Goal: Task Accomplishment & Management: Manage account settings

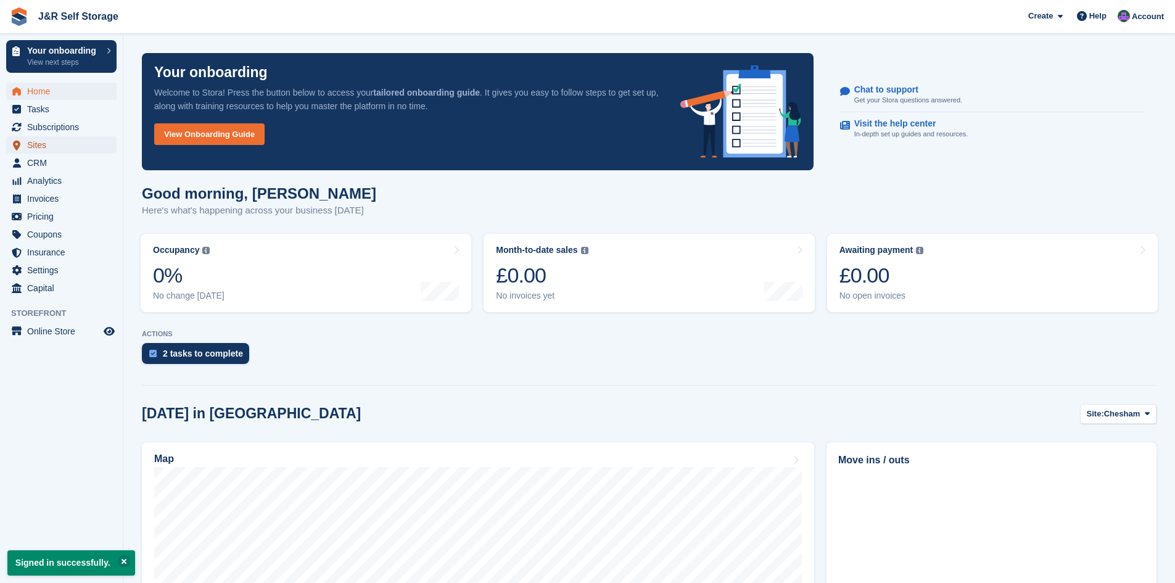
click at [51, 142] on span "Sites" at bounding box center [64, 144] width 74 height 17
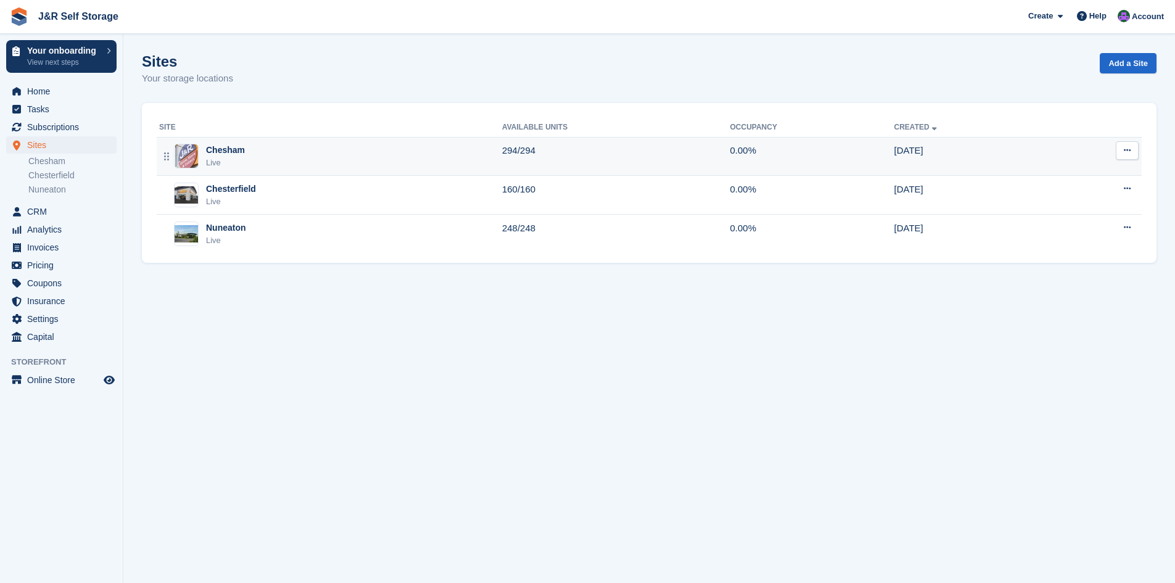
click at [236, 150] on div "Chesham" at bounding box center [225, 150] width 39 height 13
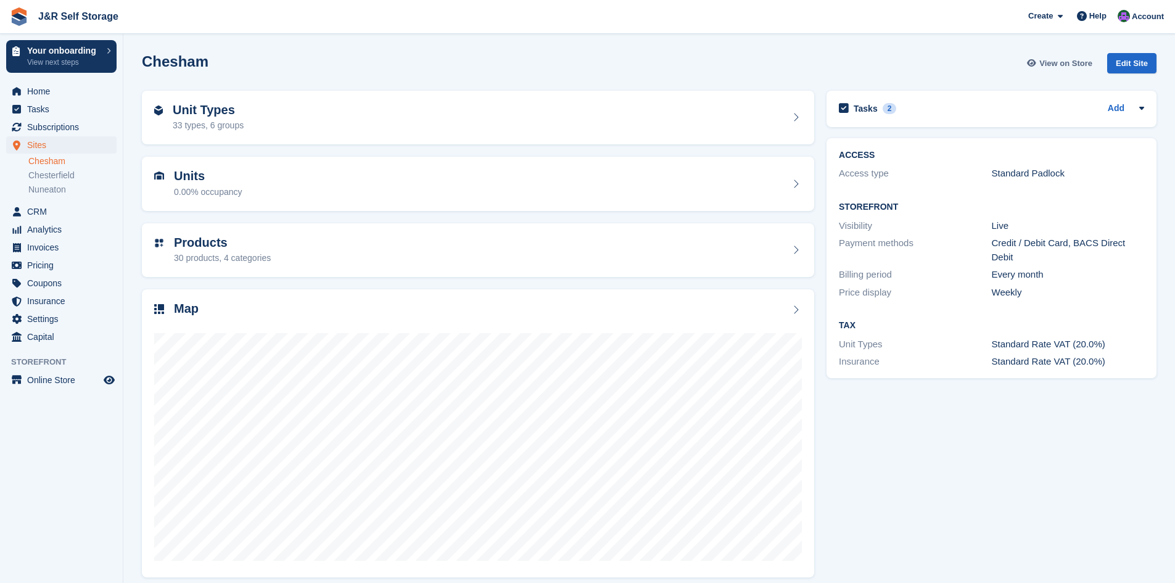
click at [1066, 65] on span "View on Store" at bounding box center [1065, 63] width 53 height 12
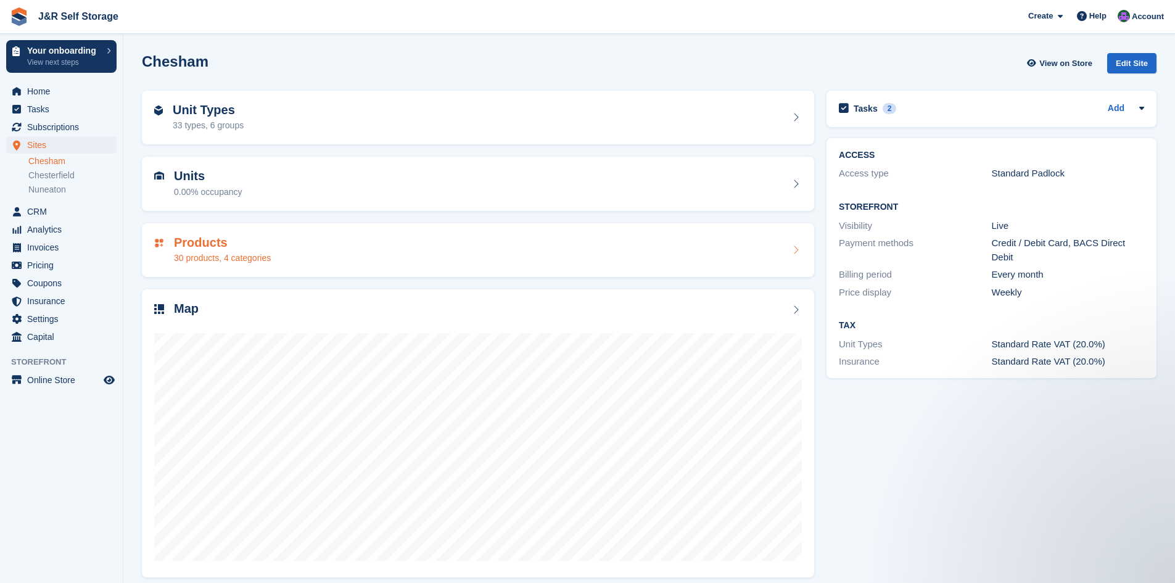
click at [282, 250] on div "Products 30 products, 4 categories" at bounding box center [477, 251] width 647 height 30
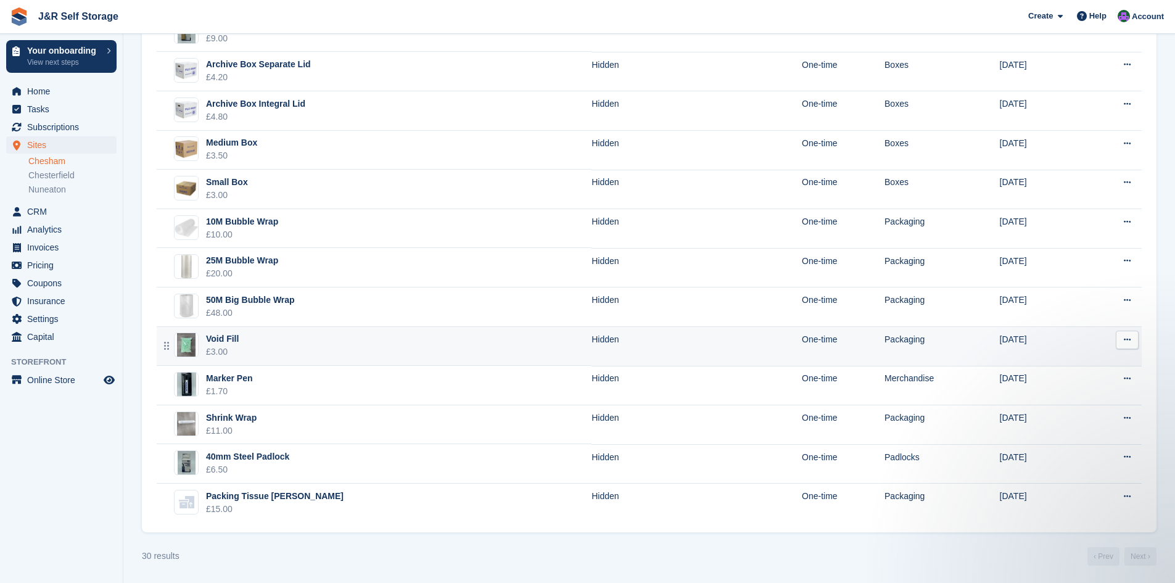
scroll to position [816, 0]
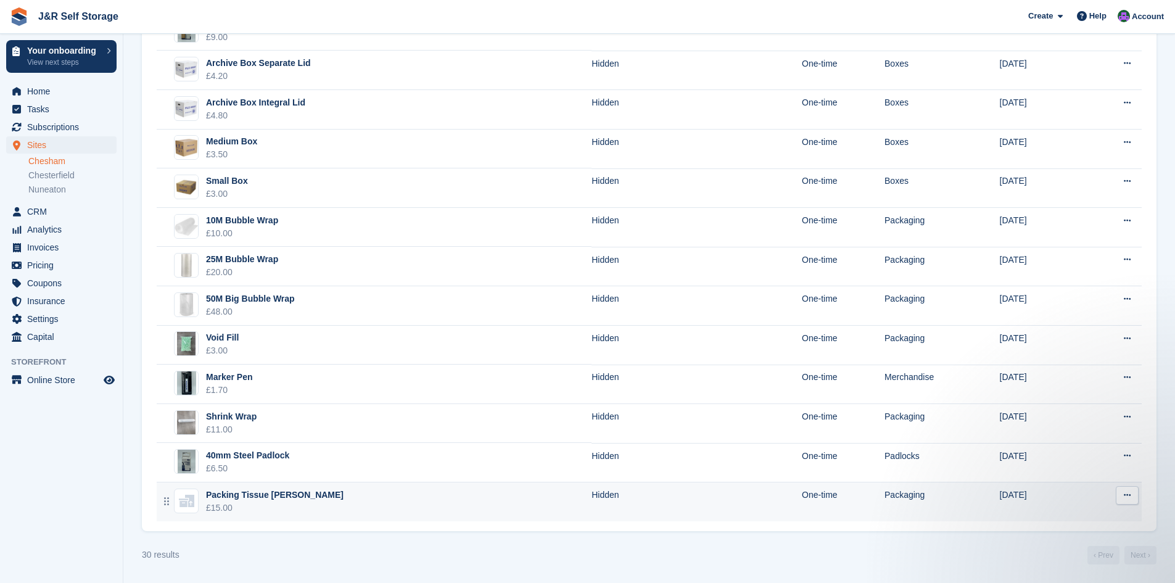
click at [231, 497] on div "Packing Tissue [PERSON_NAME]" at bounding box center [275, 494] width 138 height 13
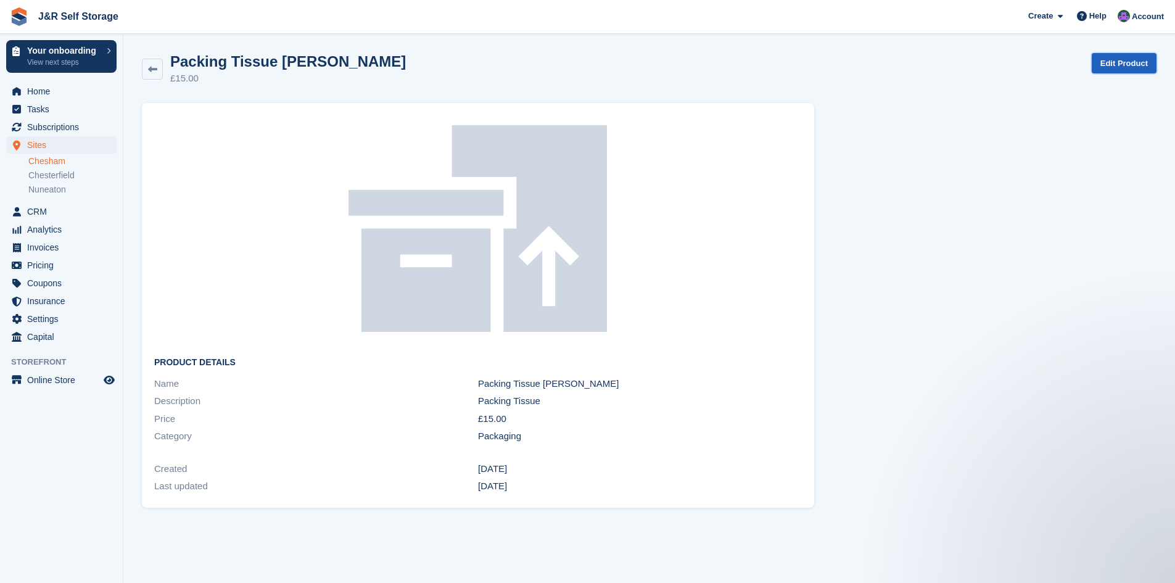
click at [1120, 64] on link "Edit Product" at bounding box center [1123, 63] width 65 height 20
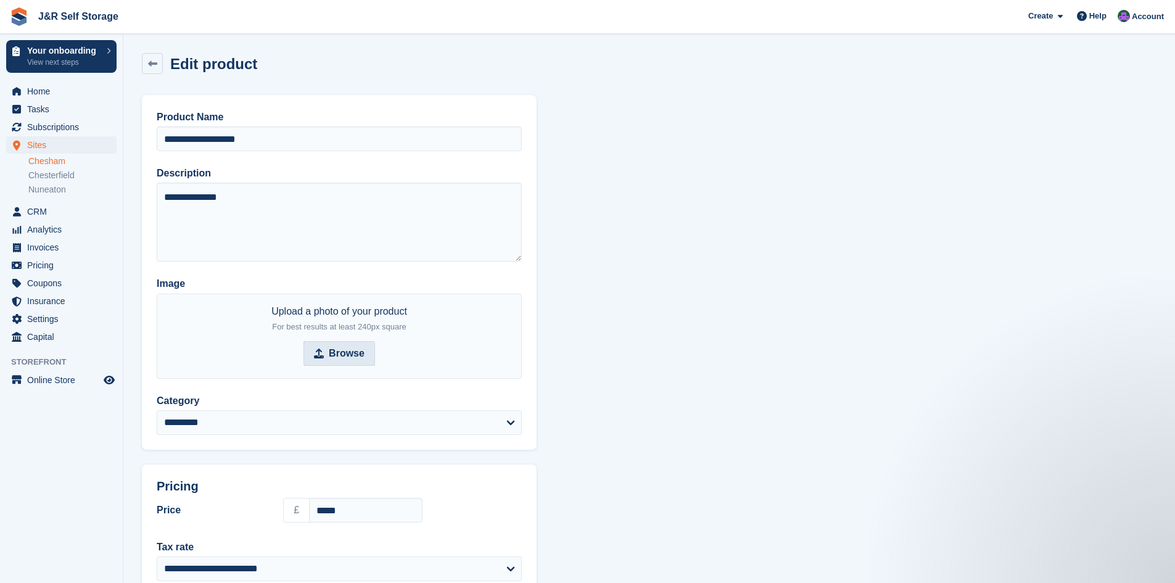
click at [349, 349] on strong "Browse" at bounding box center [347, 353] width 36 height 15
click at [349, 349] on input "Browse" at bounding box center [339, 353] width 72 height 25
type input "**********"
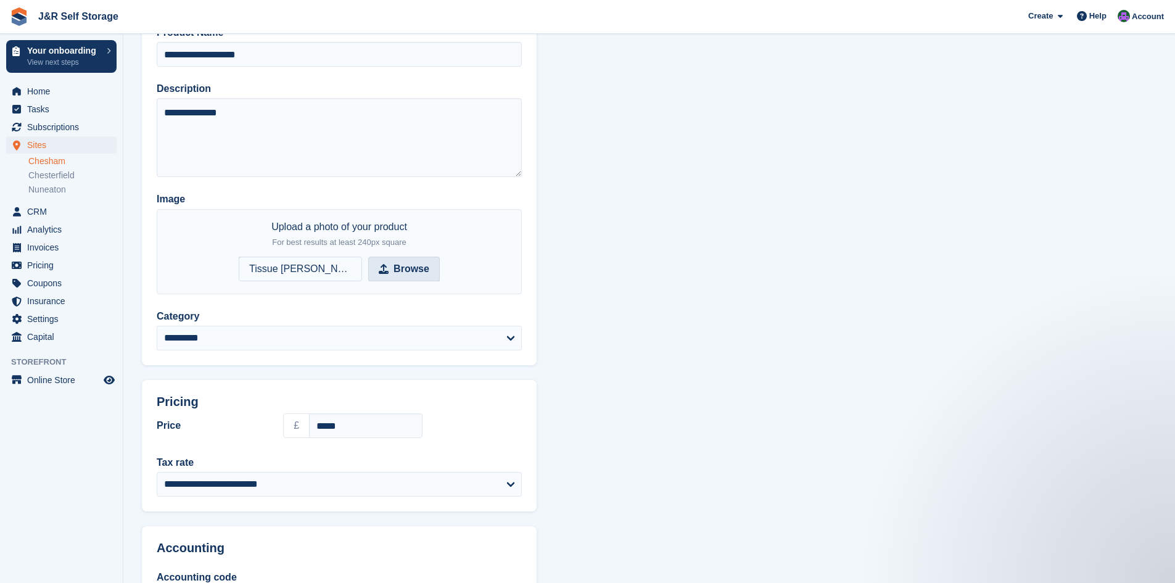
scroll to position [90, 0]
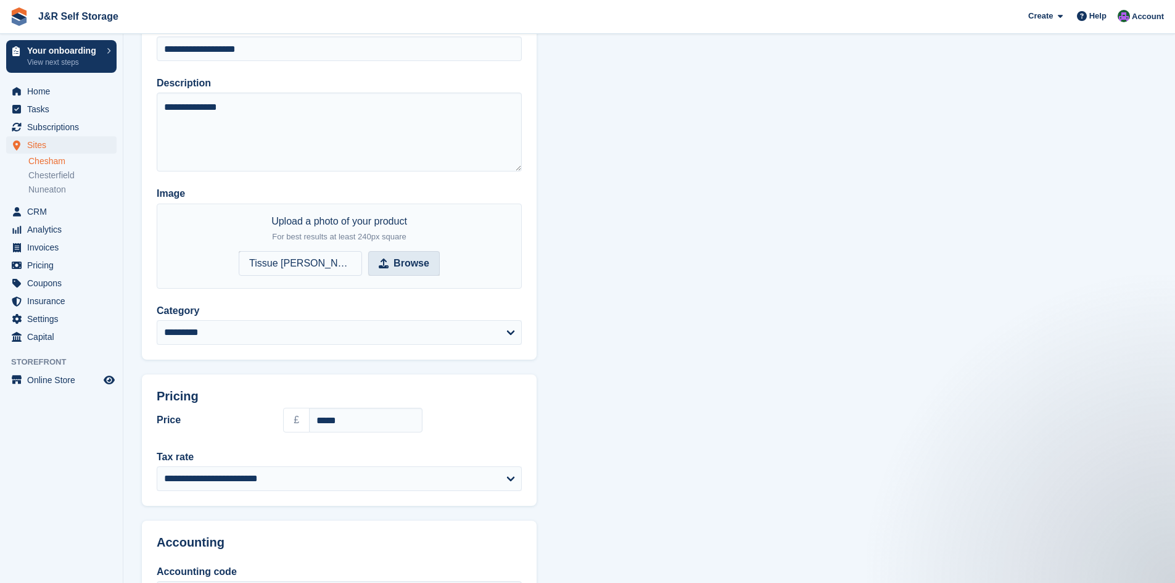
click at [287, 258] on span "Tissue [PERSON_NAME] Photo.png" at bounding box center [300, 263] width 123 height 25
click at [287, 258] on input "Browse Tissue Ream Photo.png" at bounding box center [339, 263] width 201 height 25
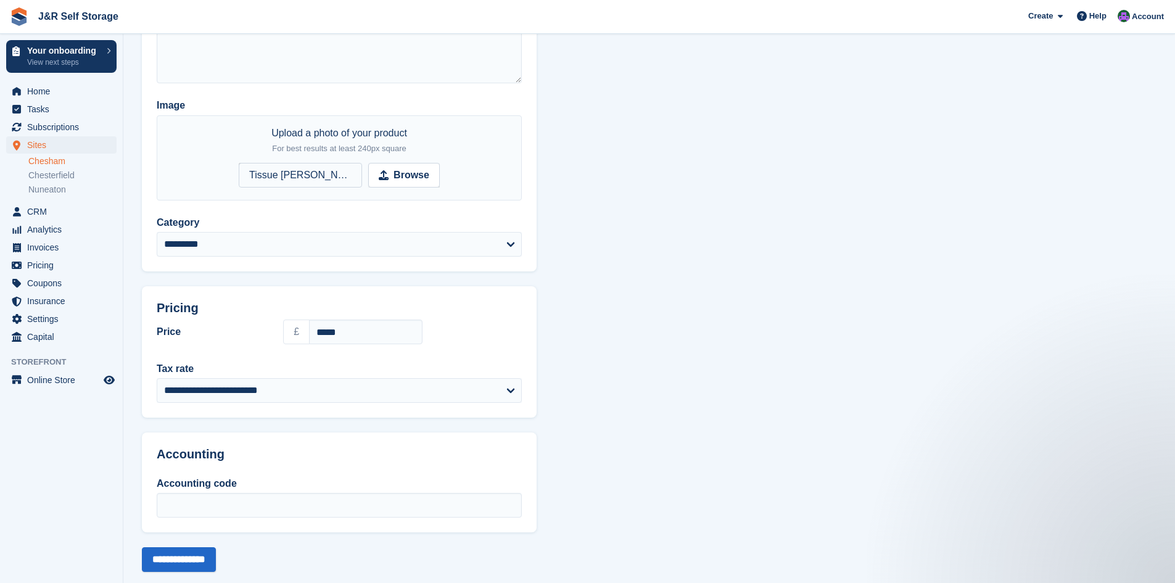
scroll to position [186, 0]
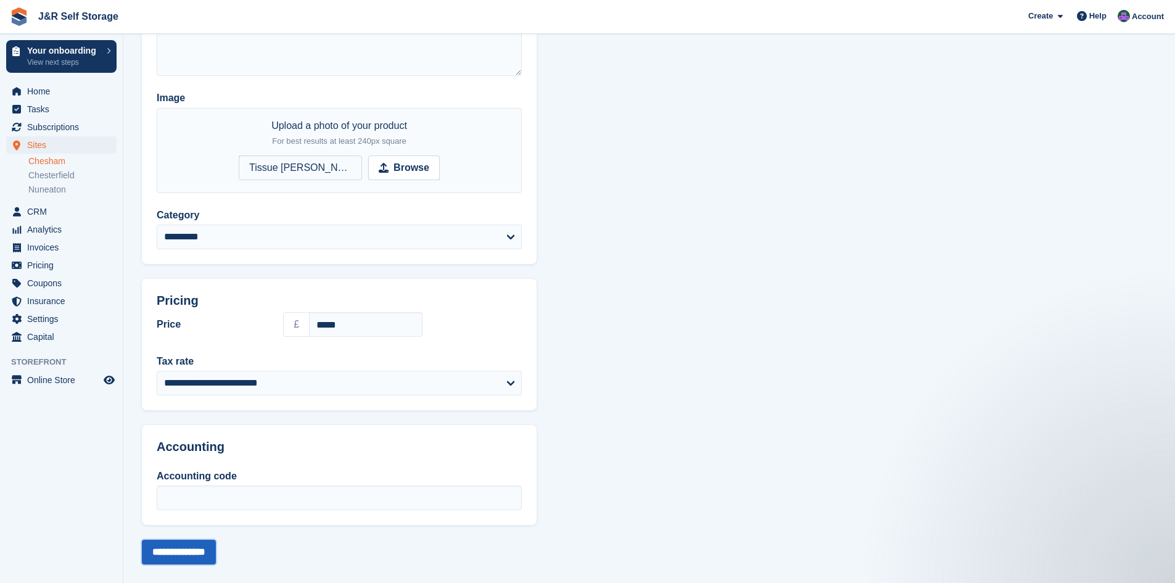
click at [202, 551] on input "**********" at bounding box center [179, 552] width 74 height 25
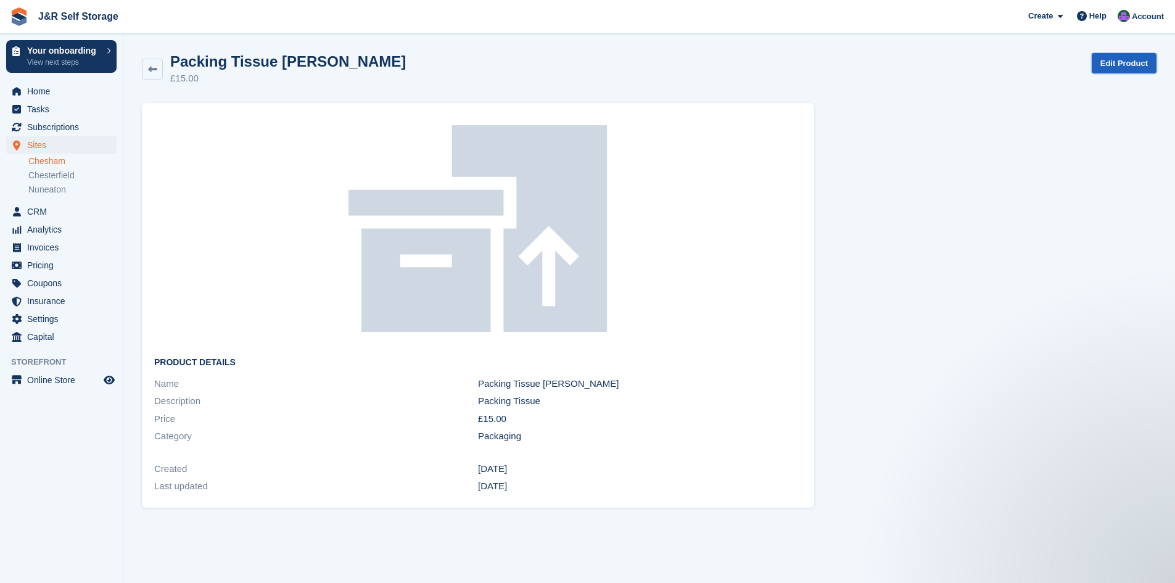
click at [1133, 62] on link "Edit Product" at bounding box center [1123, 63] width 65 height 20
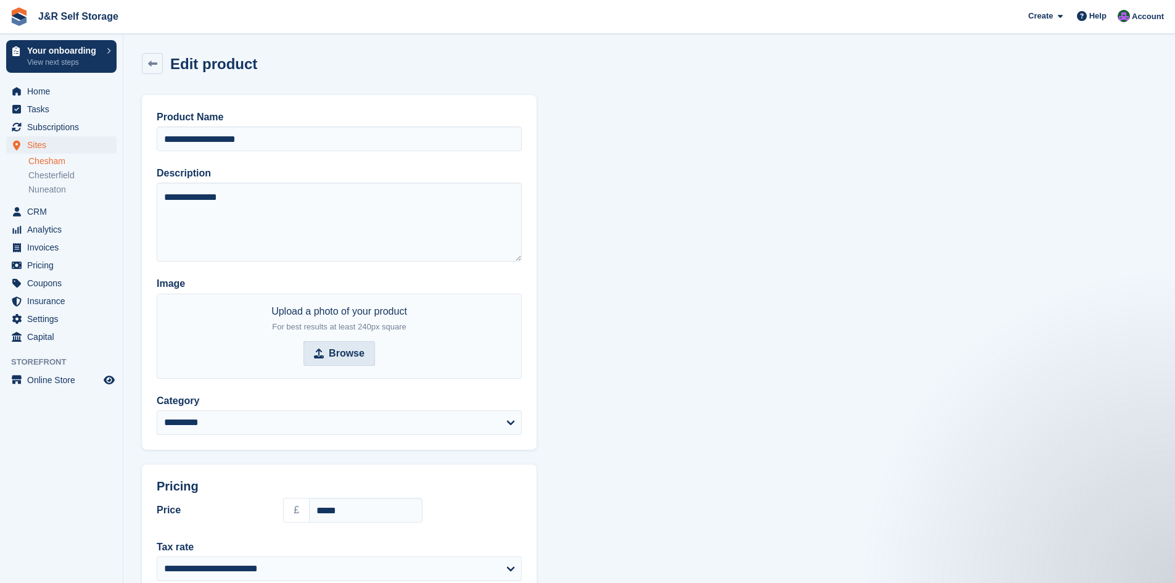
click at [361, 351] on strong "Browse" at bounding box center [347, 353] width 36 height 15
click at [361, 351] on input "Browse" at bounding box center [339, 353] width 72 height 25
type input "**********"
click at [293, 353] on span "Tissue [PERSON_NAME] Photo.png" at bounding box center [300, 353] width 123 height 25
click at [293, 353] on input "Browse Tissue Ream Photo.png" at bounding box center [339, 353] width 201 height 25
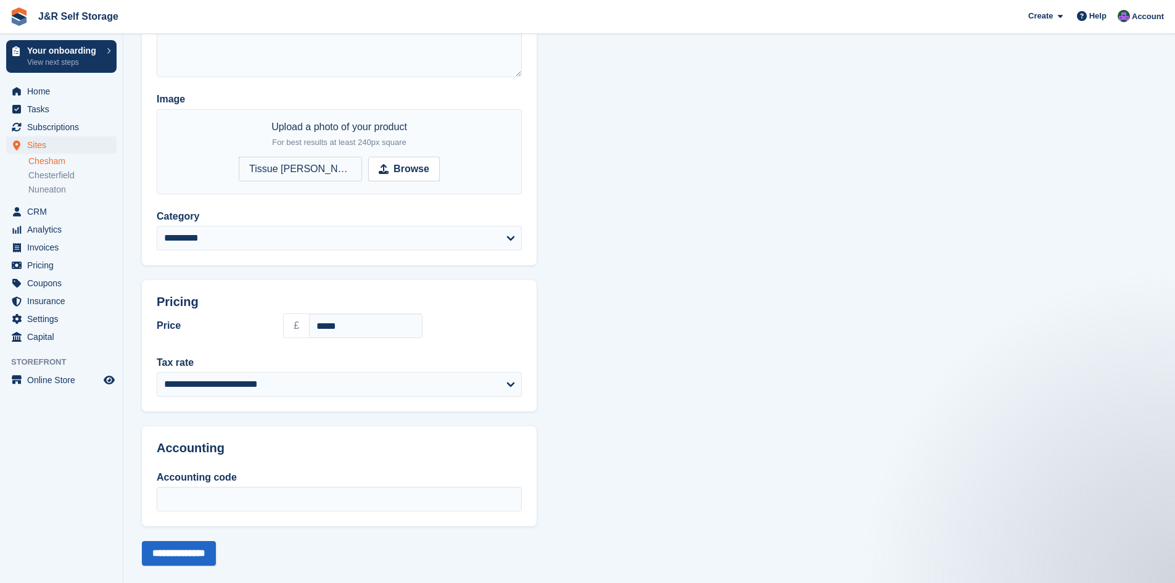
scroll to position [186, 0]
click at [194, 546] on input "**********" at bounding box center [179, 552] width 74 height 25
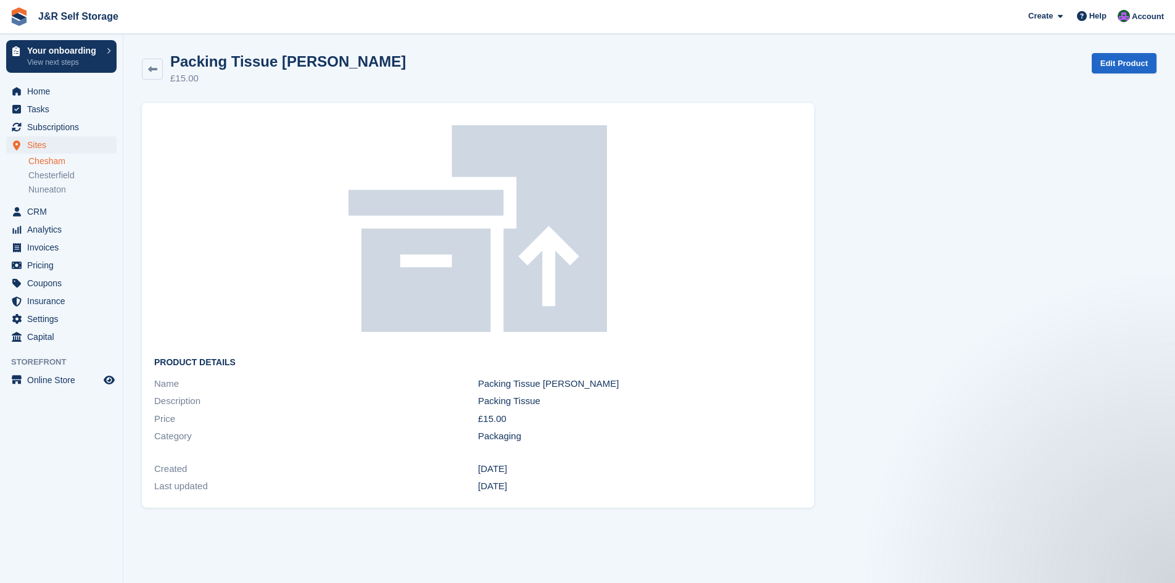
click at [480, 265] on img at bounding box center [478, 228] width 318 height 207
click at [152, 70] on icon at bounding box center [152, 69] width 9 height 9
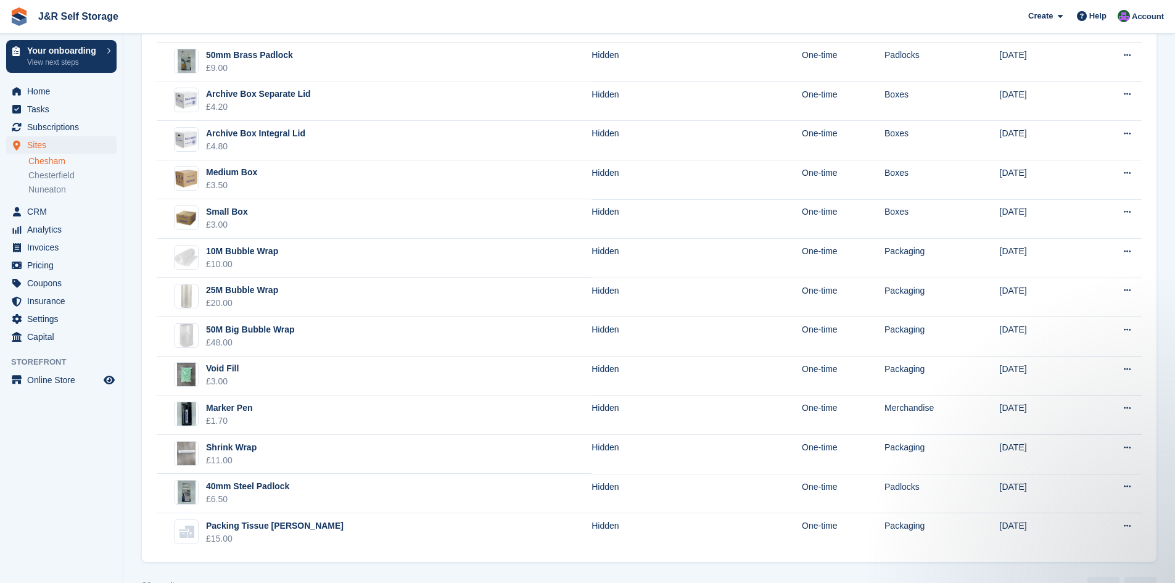
scroll to position [816, 0]
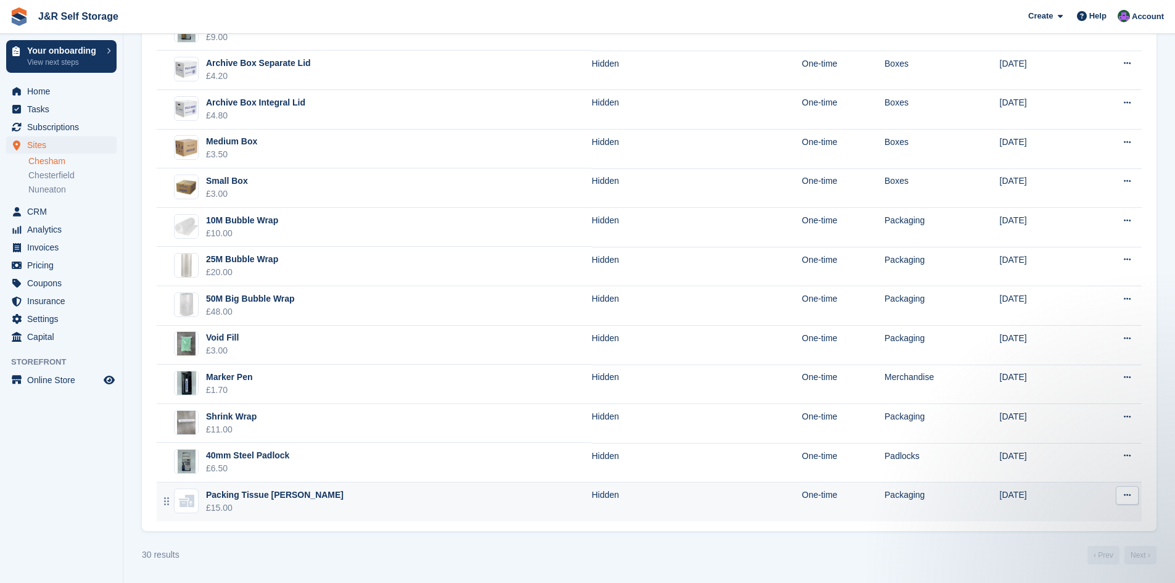
click at [1129, 494] on icon at bounding box center [1126, 495] width 7 height 8
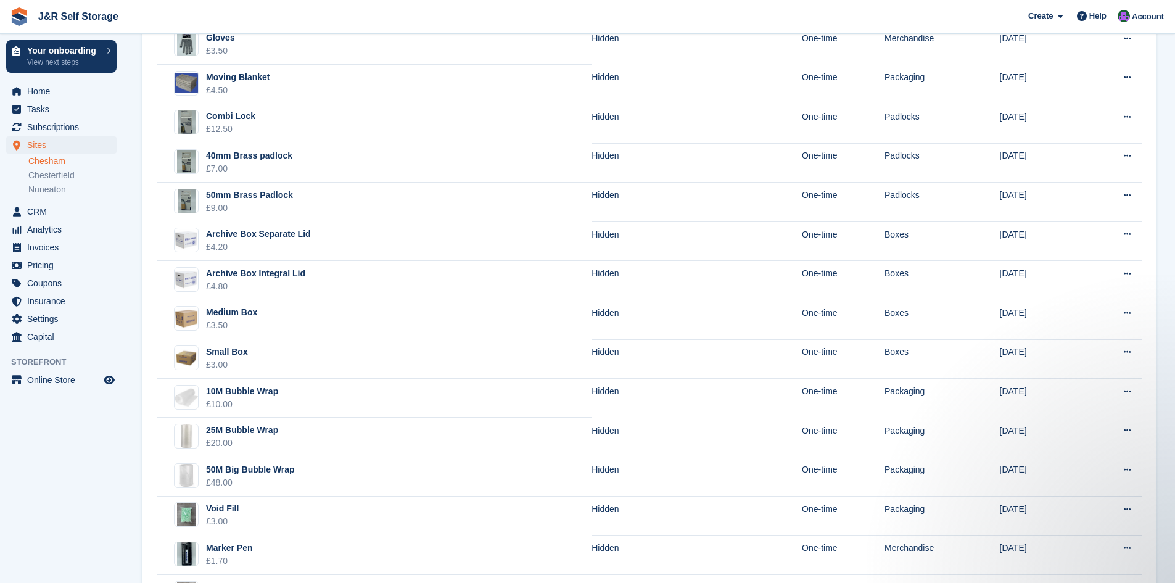
scroll to position [636, 0]
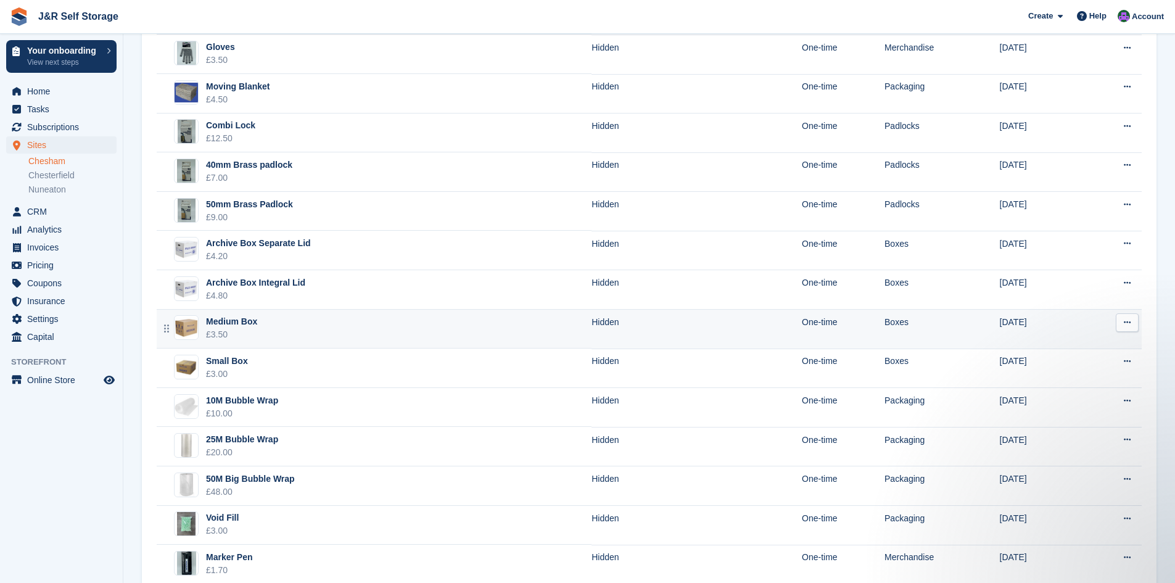
click at [236, 322] on div "Medium Box" at bounding box center [231, 321] width 51 height 13
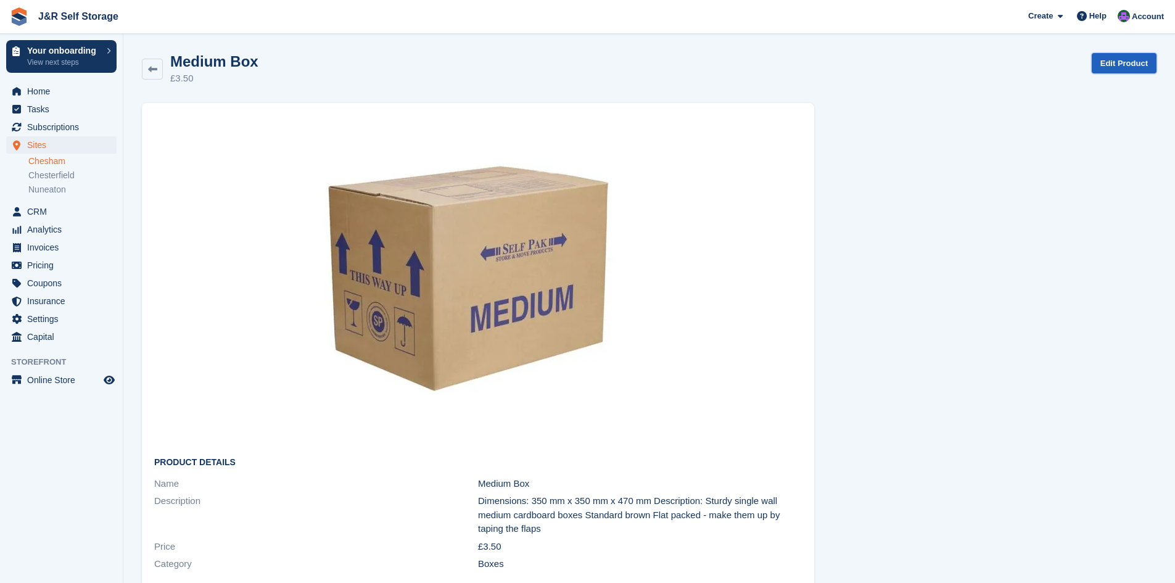
click at [1117, 60] on link "Edit Product" at bounding box center [1123, 63] width 65 height 20
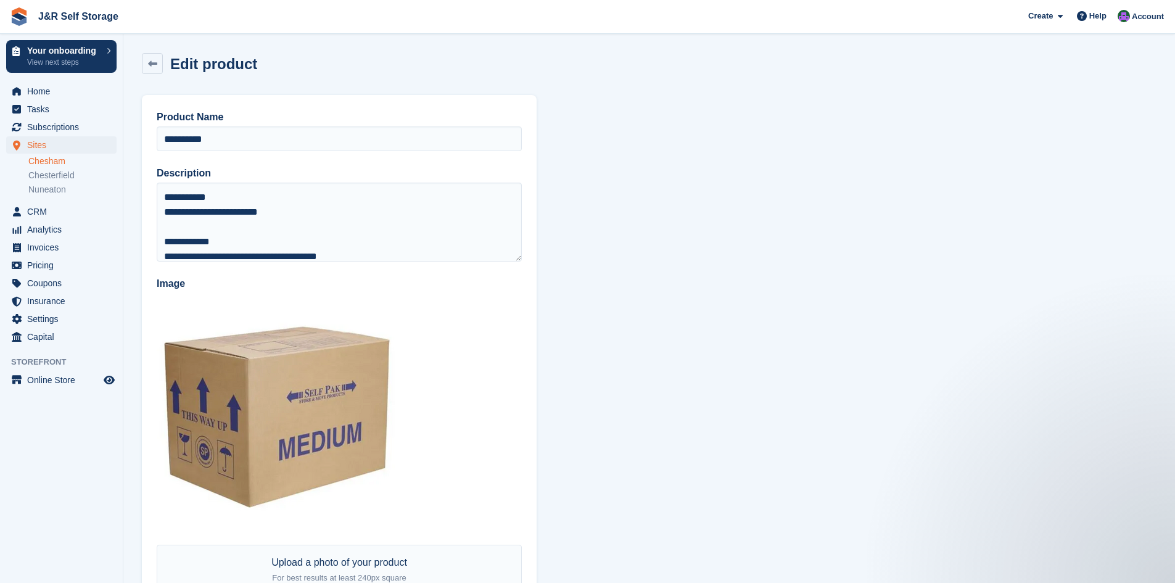
click at [166, 62] on div "Edit product" at bounding box center [210, 63] width 94 height 17
click at [155, 64] on icon at bounding box center [152, 63] width 9 height 9
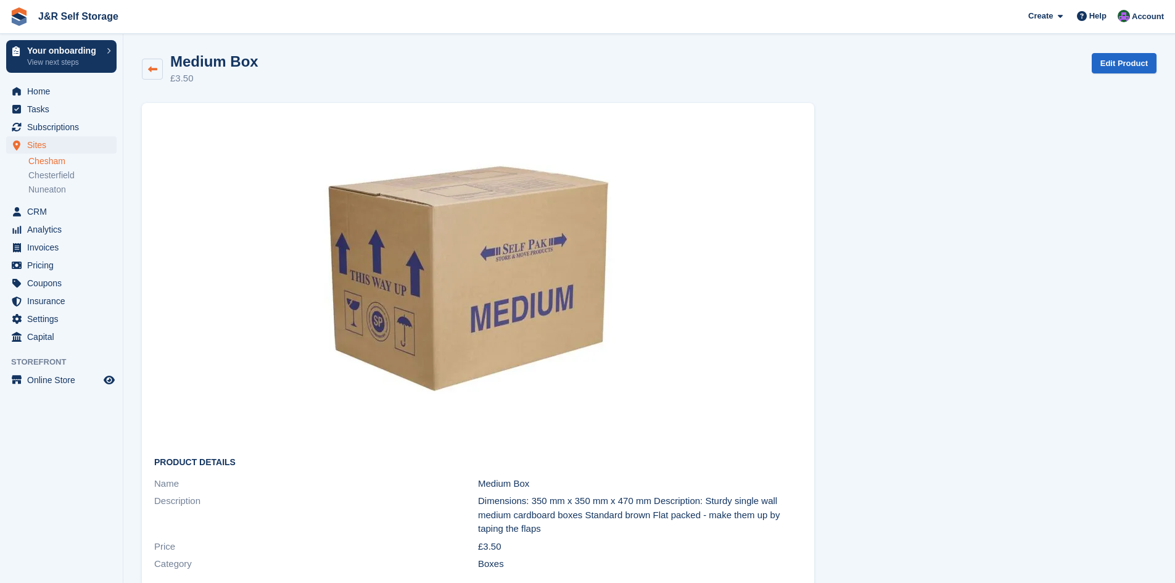
click at [155, 67] on icon at bounding box center [152, 69] width 9 height 9
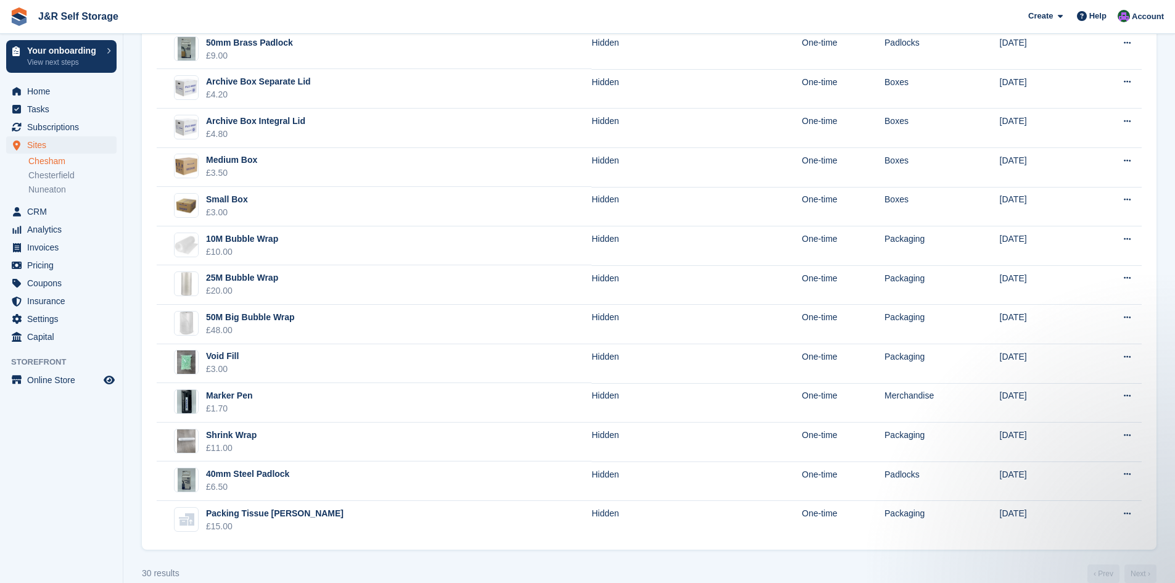
scroll to position [816, 0]
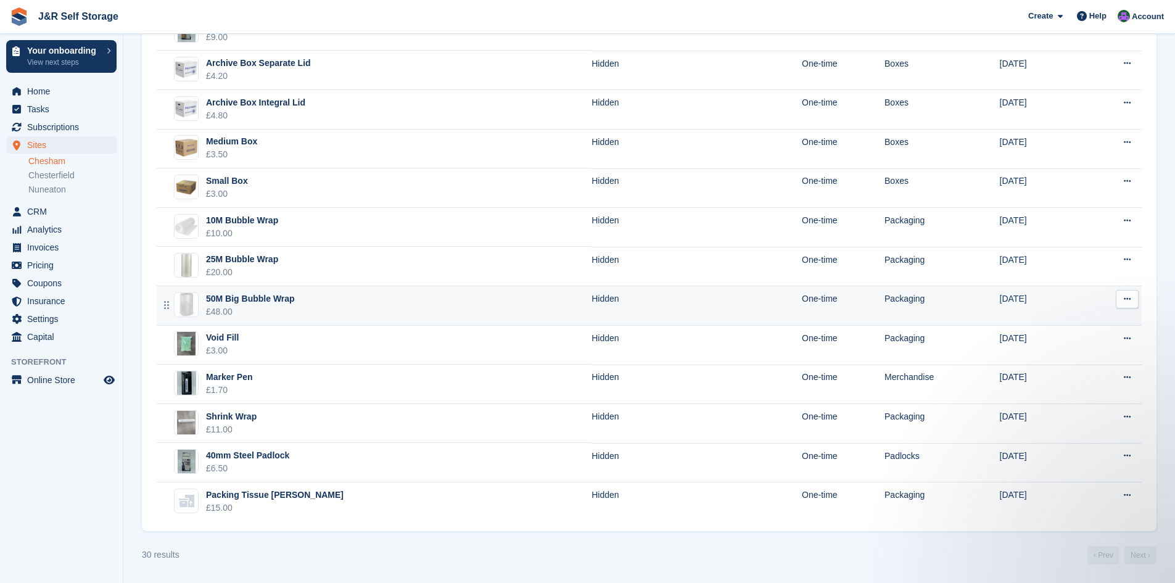
click at [1124, 302] on icon at bounding box center [1126, 299] width 7 height 8
click at [1057, 340] on p "Edit product" at bounding box center [1078, 339] width 107 height 16
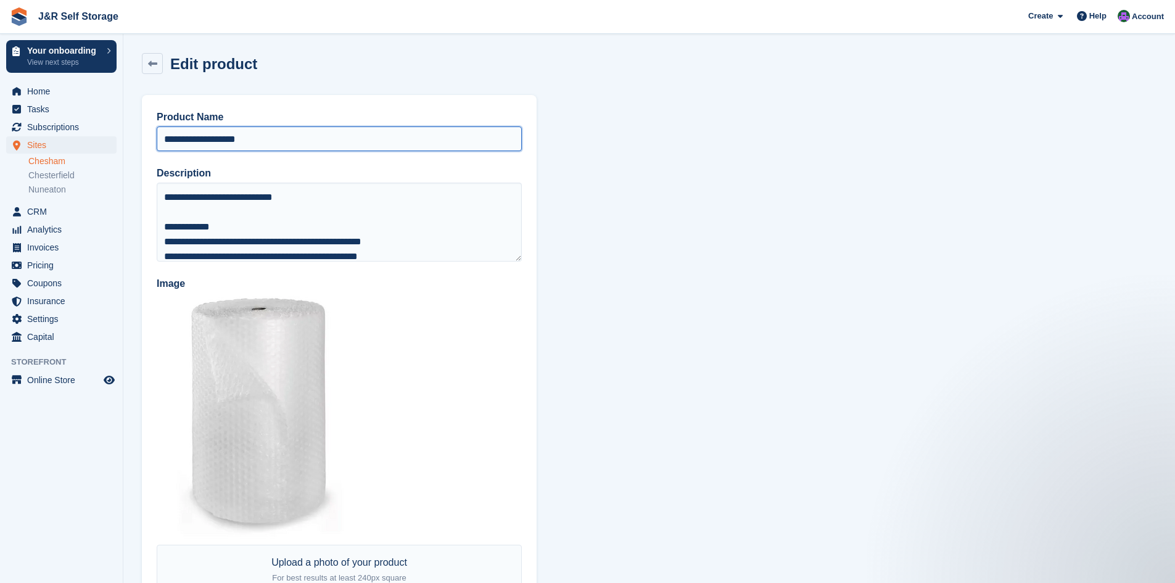
drag, startPoint x: 203, startPoint y: 138, endPoint x: 208, endPoint y: 144, distance: 7.0
click at [203, 139] on input "**********" at bounding box center [339, 138] width 365 height 25
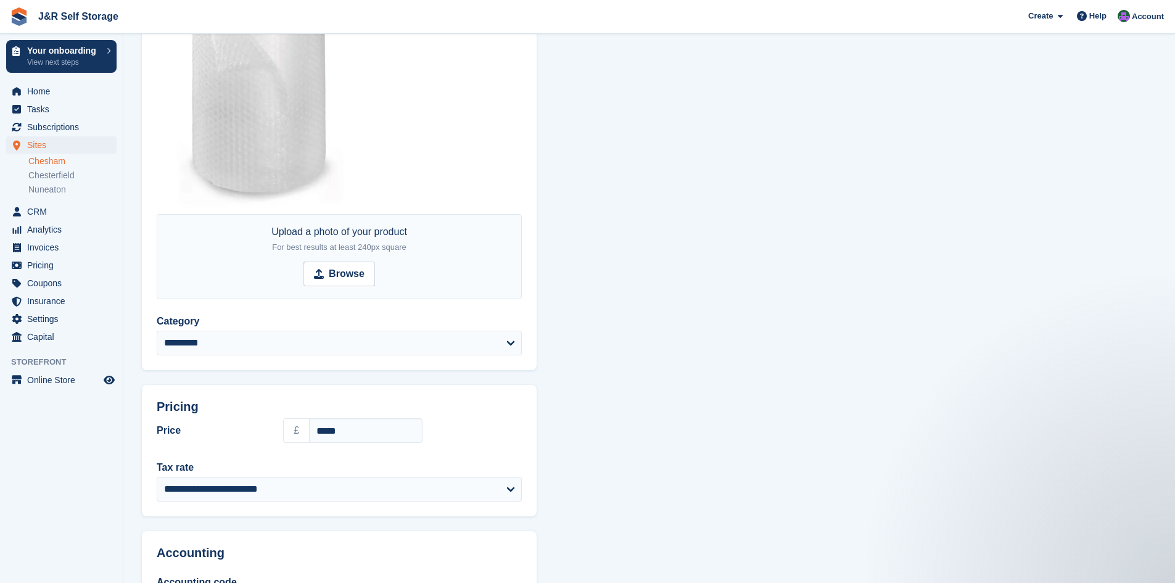
scroll to position [436, 0]
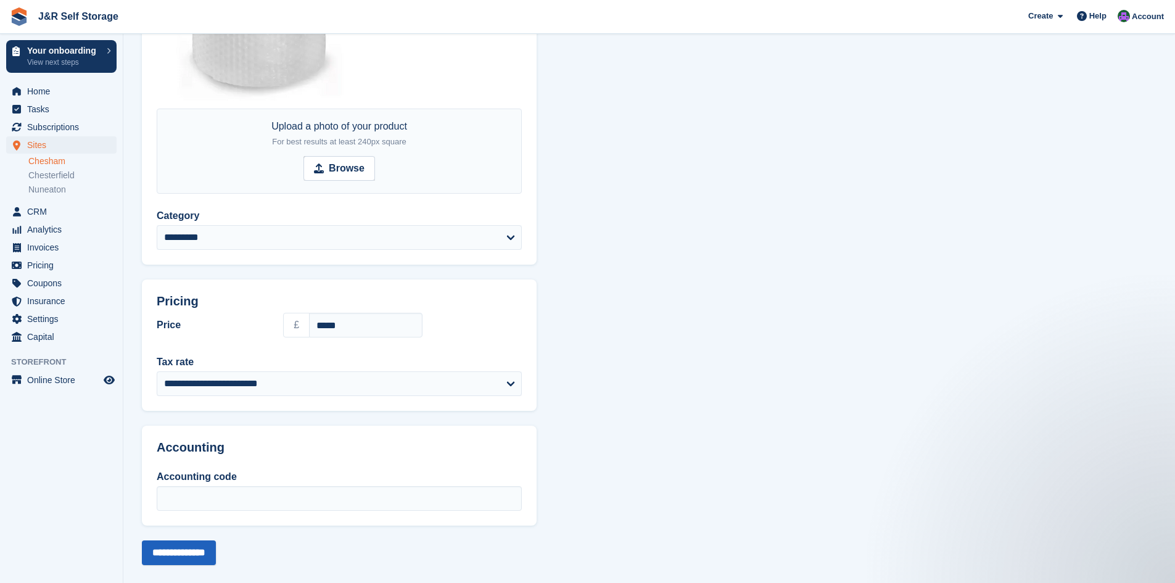
type input "**********"
click at [205, 552] on input "**********" at bounding box center [179, 552] width 74 height 25
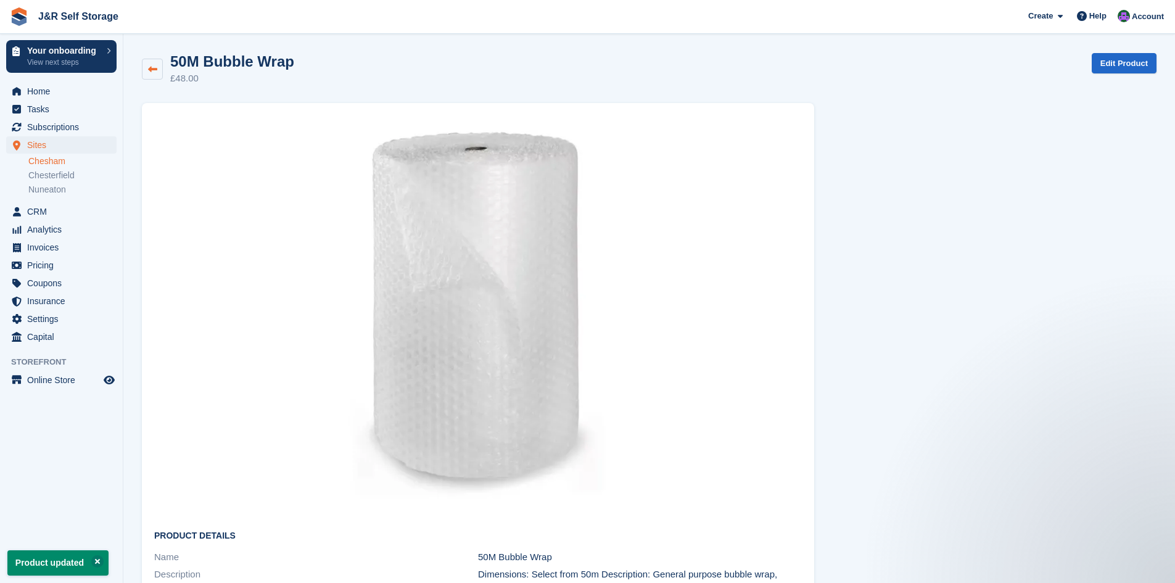
click at [153, 68] on icon at bounding box center [152, 69] width 9 height 9
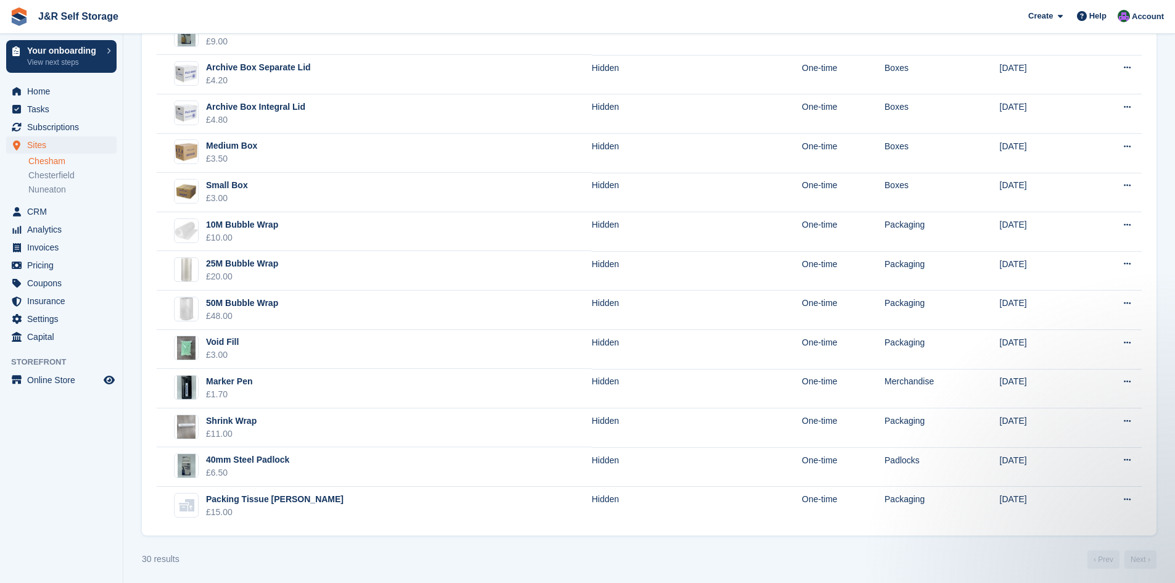
scroll to position [816, 0]
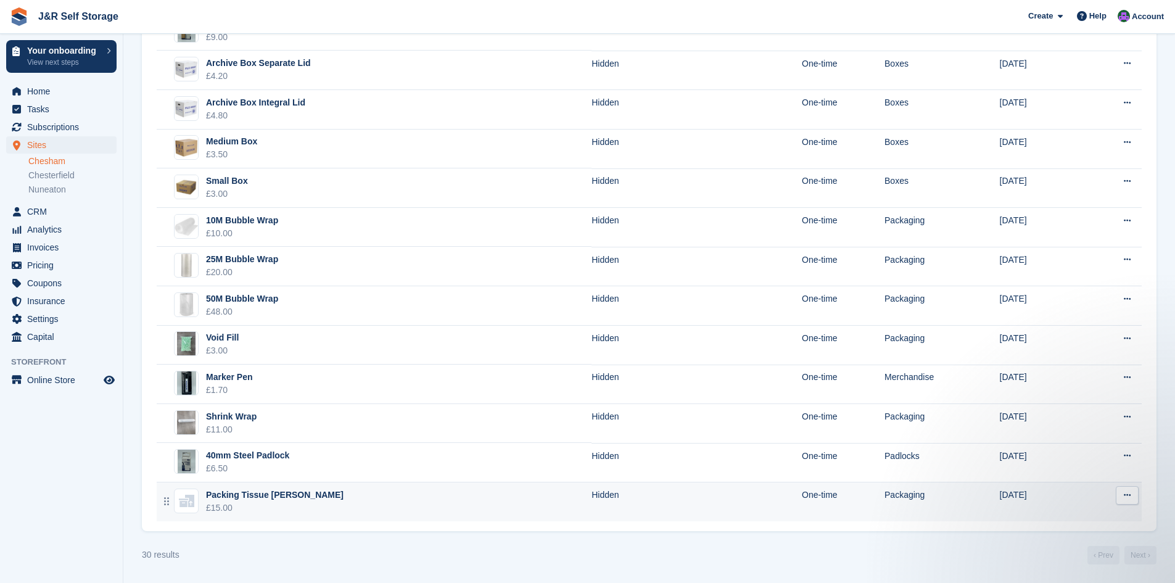
click at [162, 507] on div at bounding box center [166, 501] width 15 height 26
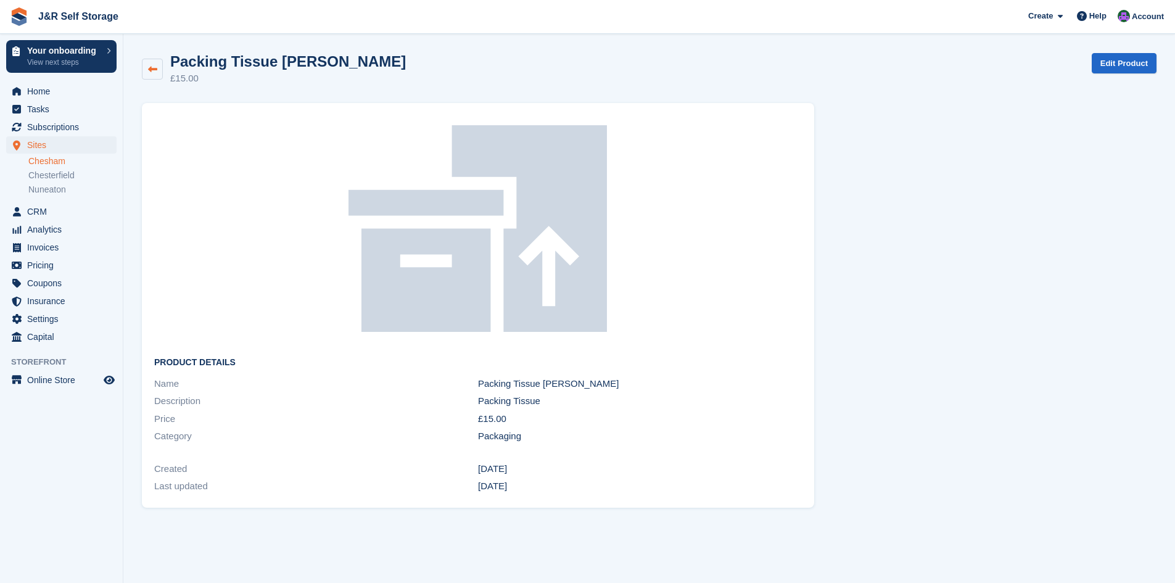
click at [153, 69] on icon at bounding box center [152, 69] width 9 height 9
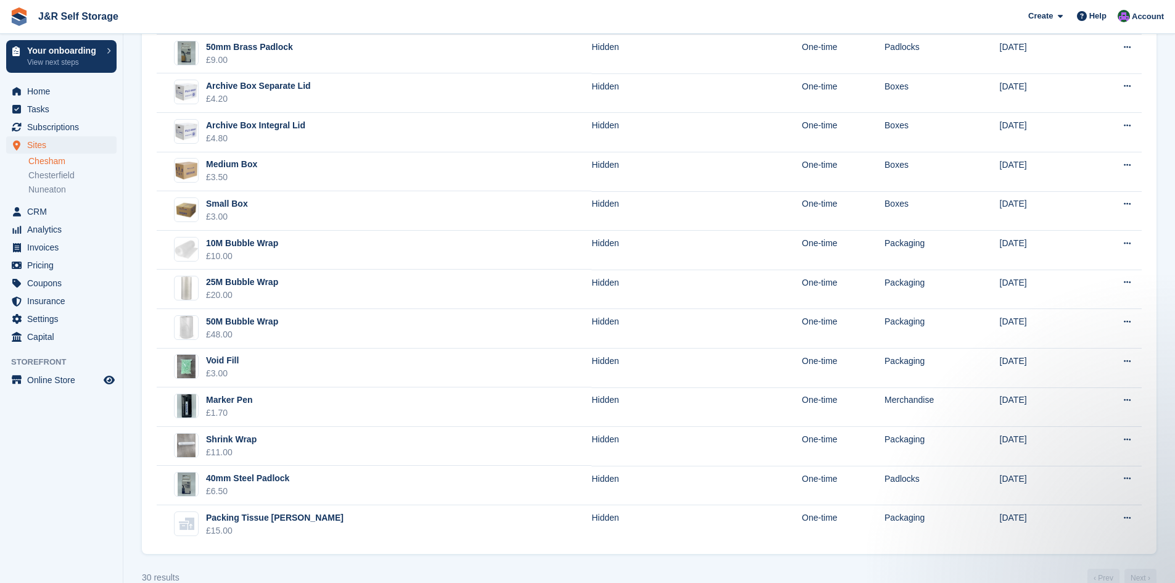
scroll to position [816, 0]
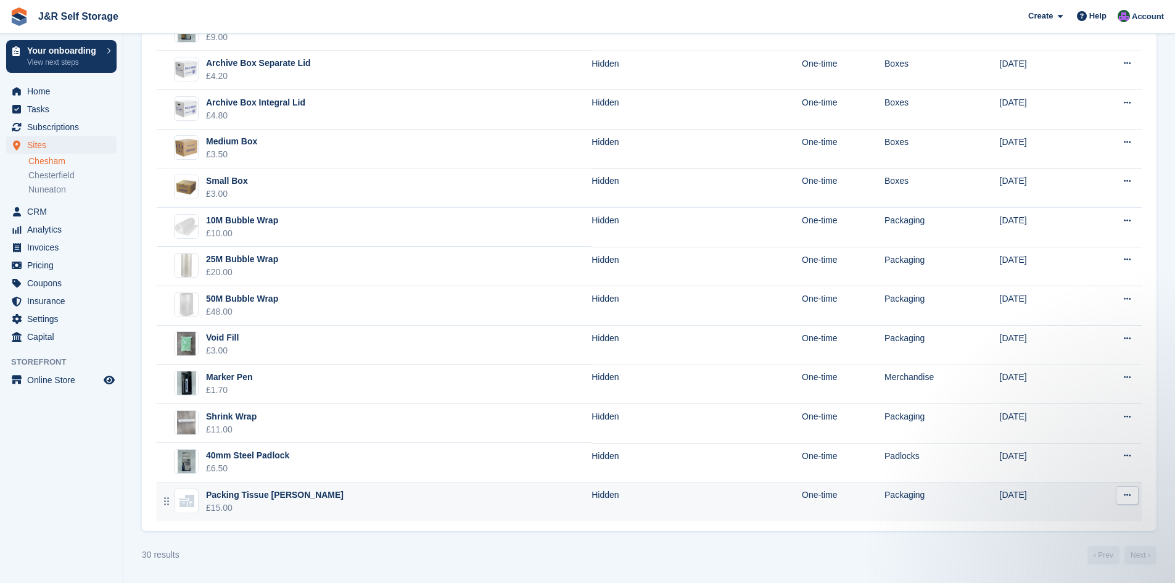
click at [248, 496] on div "Packing Tissue Ream" at bounding box center [275, 494] width 138 height 13
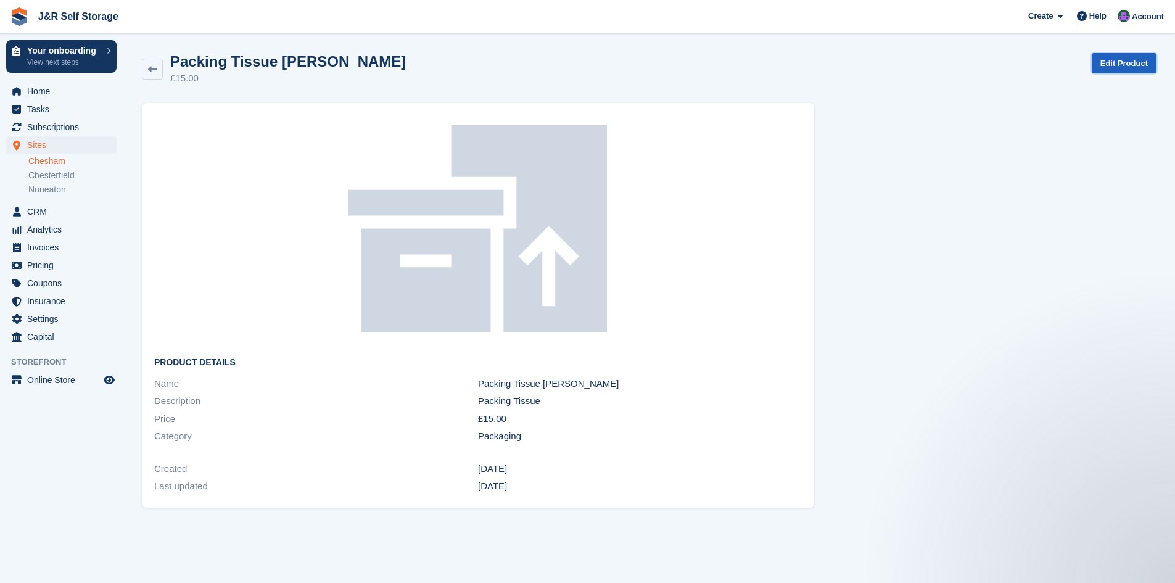
click at [1135, 64] on link "Edit Product" at bounding box center [1123, 63] width 65 height 20
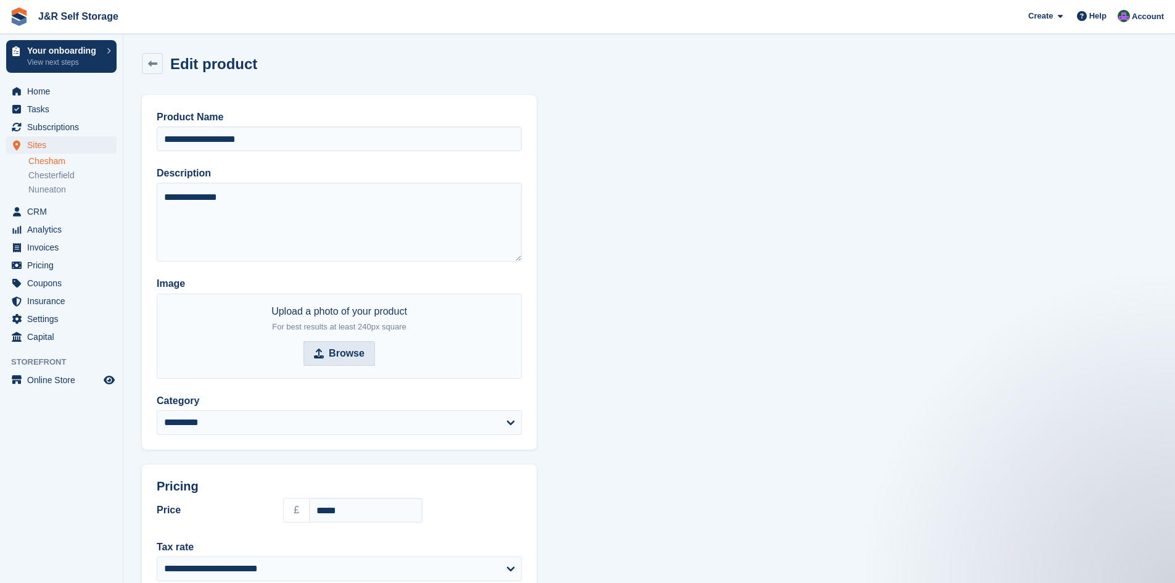
click at [356, 359] on strong "Browse" at bounding box center [347, 353] width 36 height 15
click at [356, 359] on input "Browse" at bounding box center [339, 353] width 72 height 25
click at [331, 352] on strong "Browse" at bounding box center [347, 353] width 36 height 15
click at [331, 352] on input "Browse" at bounding box center [339, 353] width 72 height 25
type input "**********"
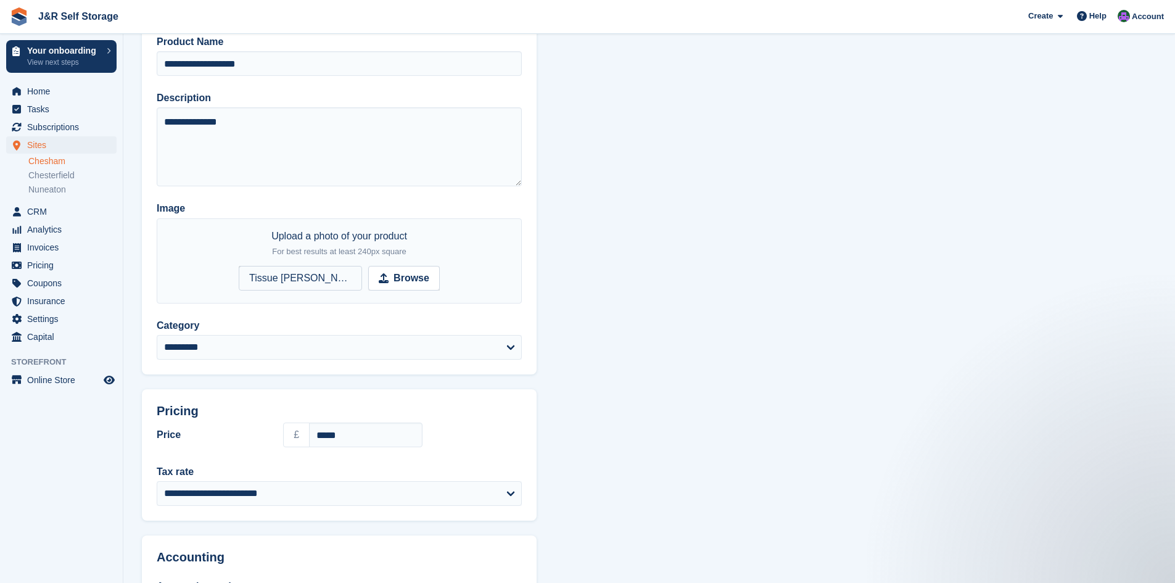
scroll to position [186, 0]
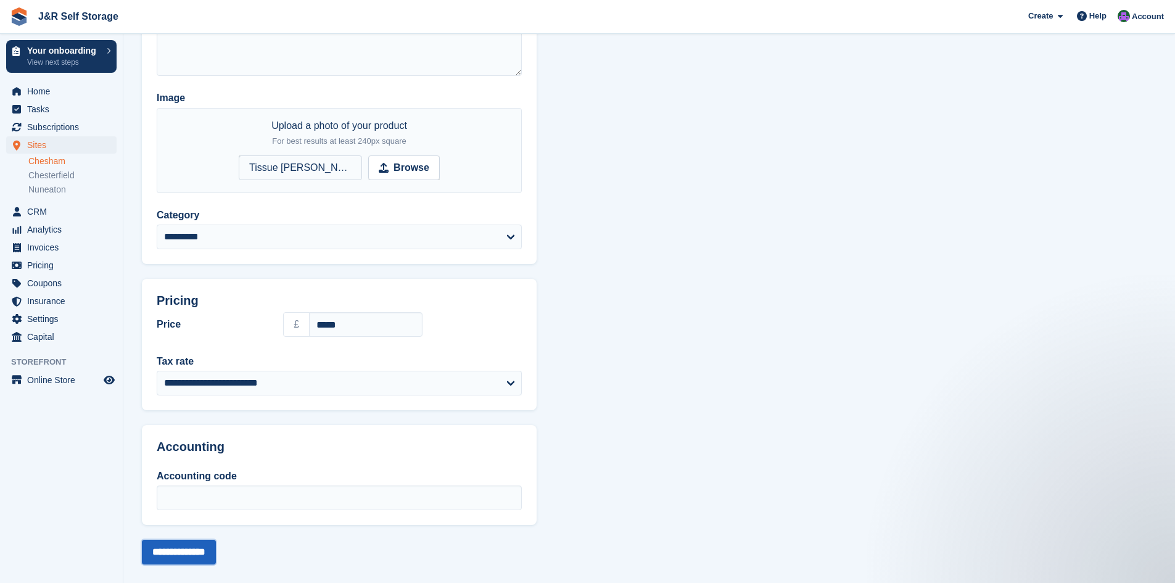
click at [200, 551] on input "**********" at bounding box center [179, 552] width 74 height 25
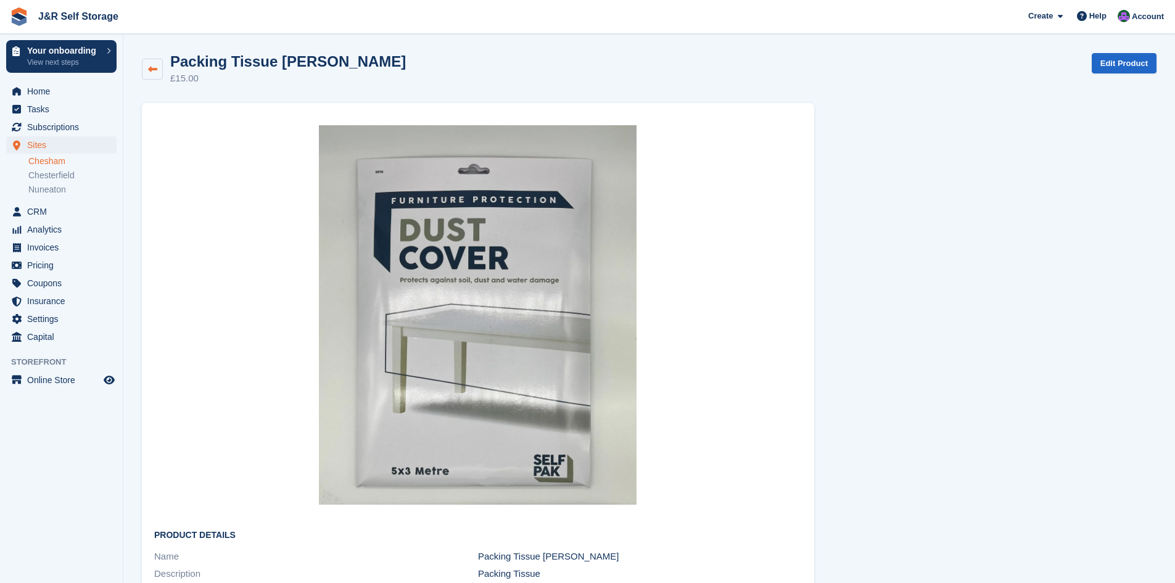
click at [151, 66] on icon at bounding box center [152, 69] width 9 height 9
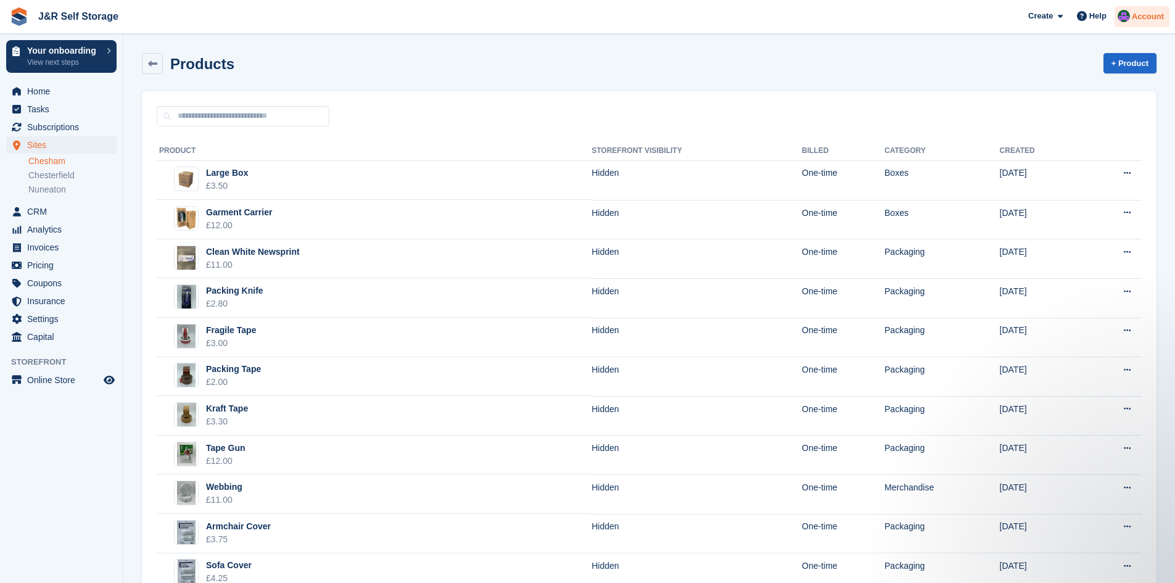
click at [1142, 20] on span "Account" at bounding box center [1148, 16] width 32 height 12
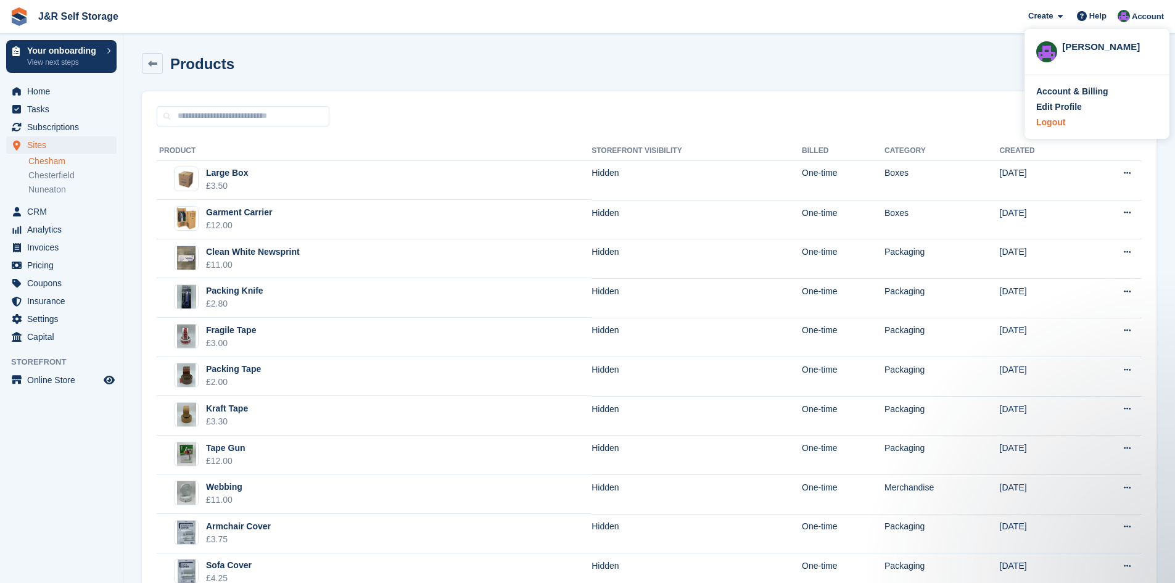
click at [1054, 126] on div "Logout" at bounding box center [1050, 122] width 29 height 13
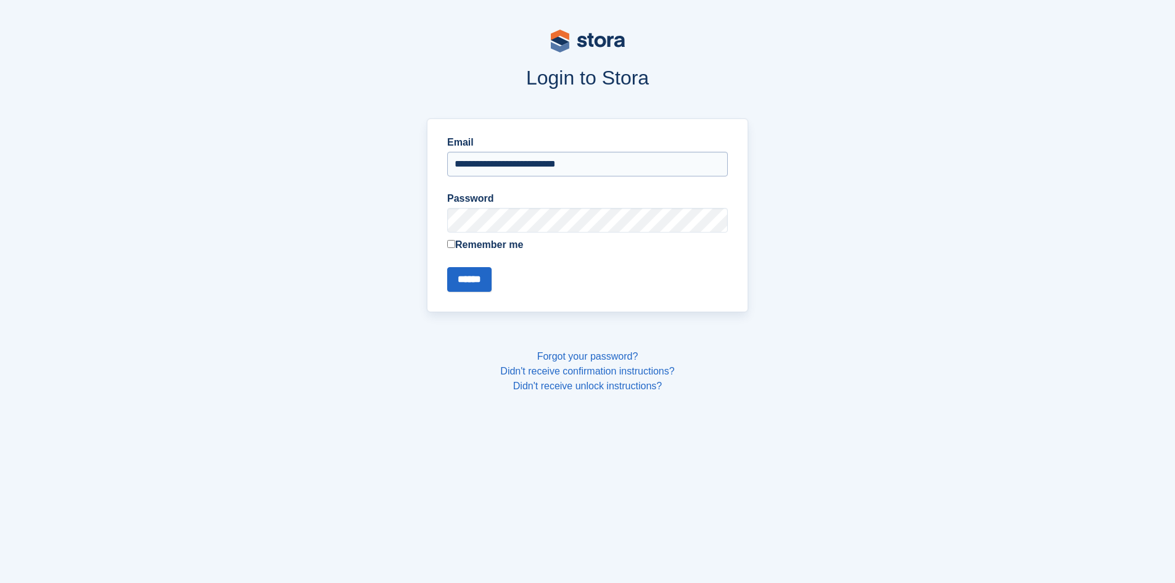
click at [447, 267] on input "******" at bounding box center [469, 279] width 44 height 25
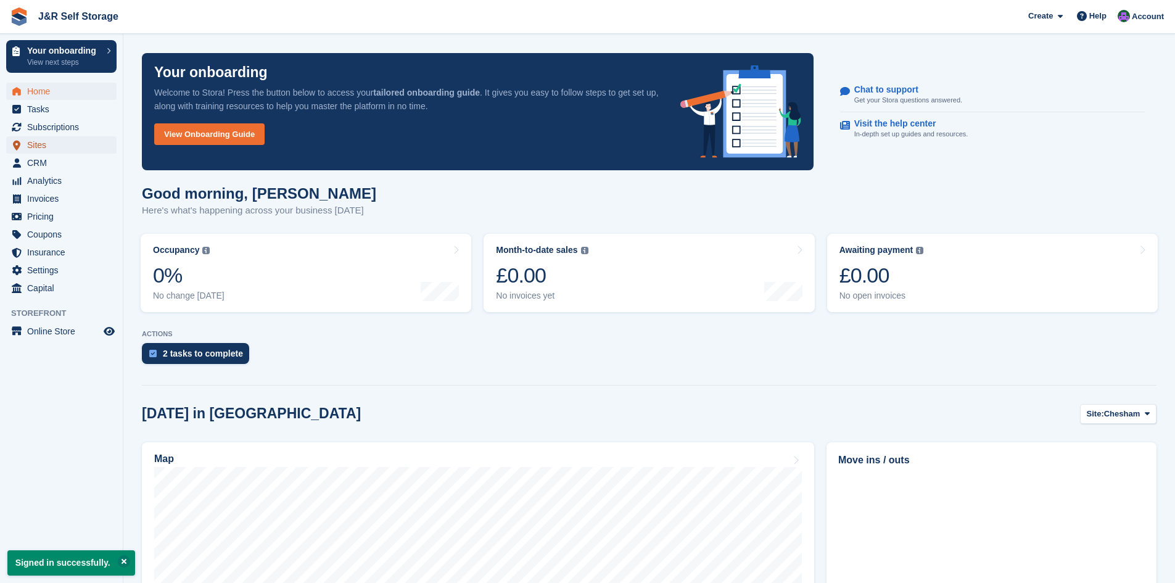
click at [37, 144] on span "Sites" at bounding box center [64, 144] width 74 height 17
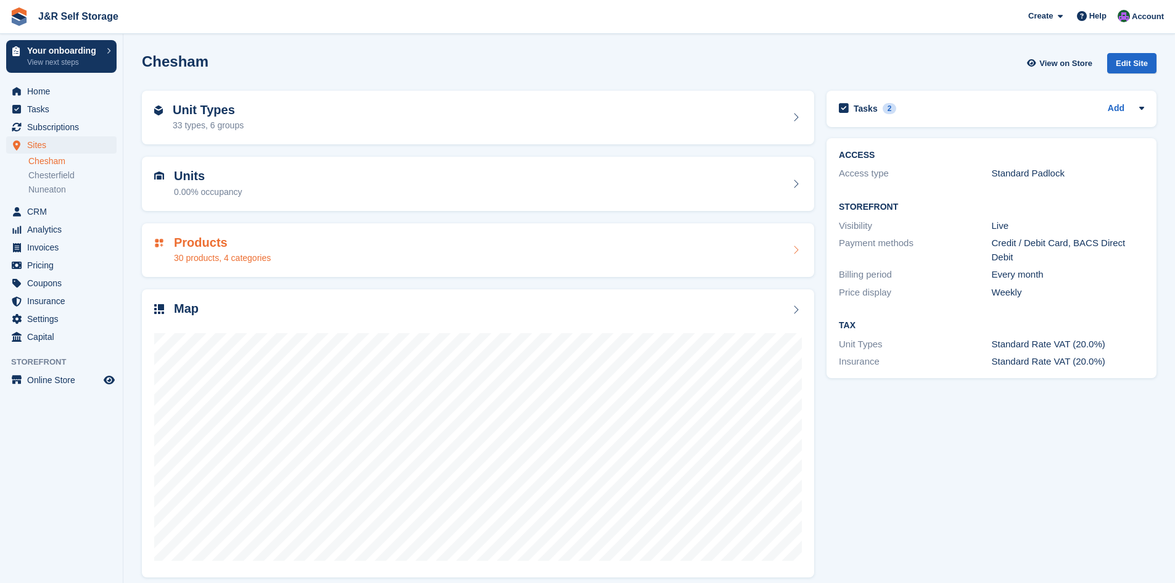
click at [220, 242] on h2 "Products" at bounding box center [222, 243] width 97 height 14
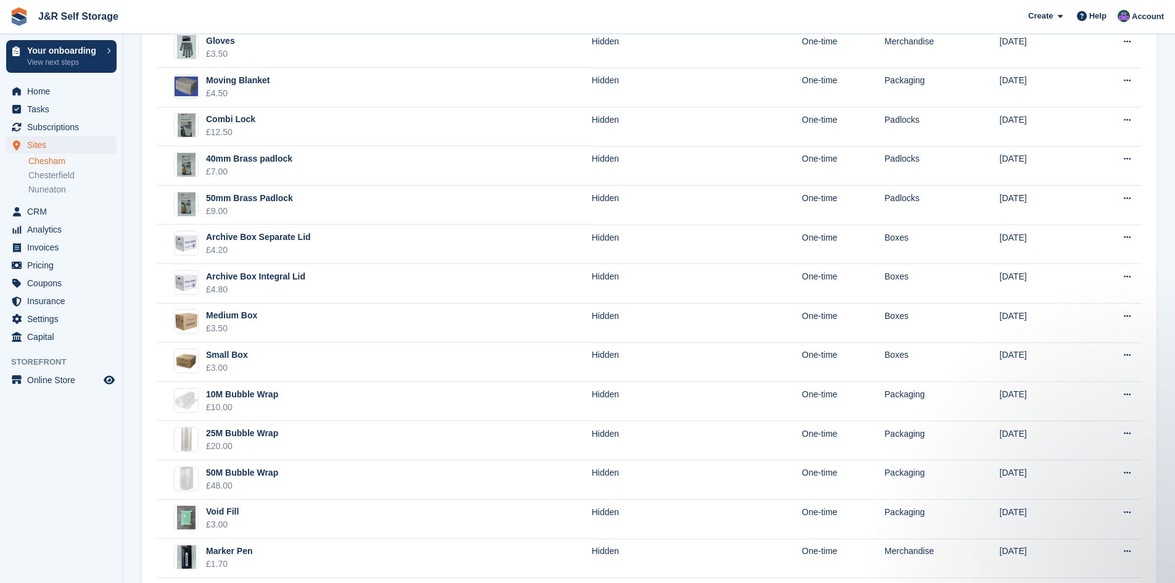
scroll to position [816, 0]
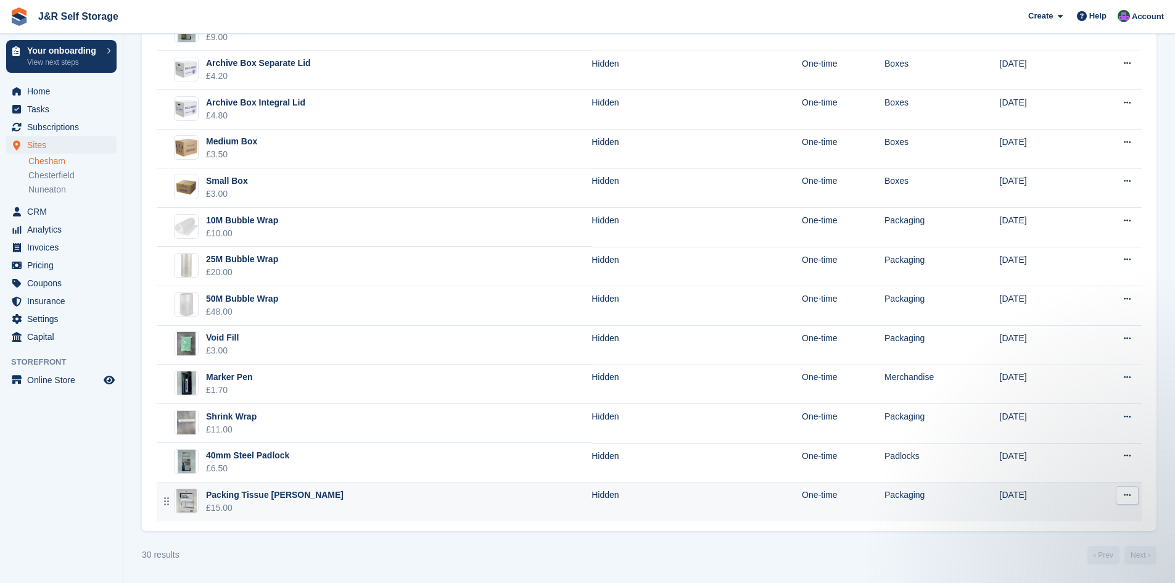
click at [228, 494] on div "Packing Tissue Ream" at bounding box center [275, 494] width 138 height 13
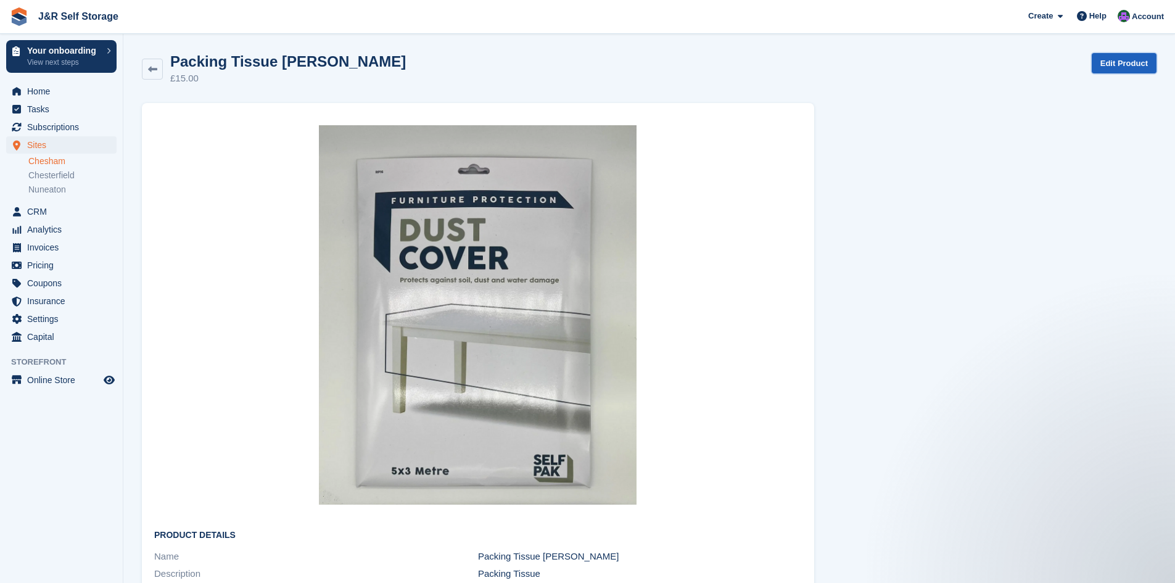
click at [1138, 60] on link "Edit Product" at bounding box center [1123, 63] width 65 height 20
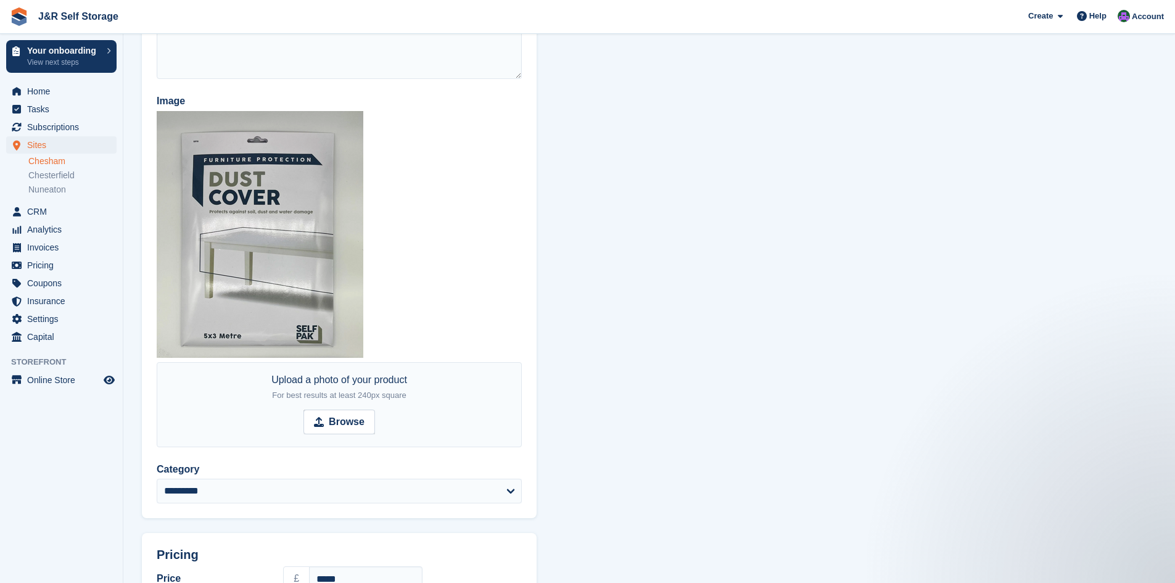
scroll to position [195, 0]
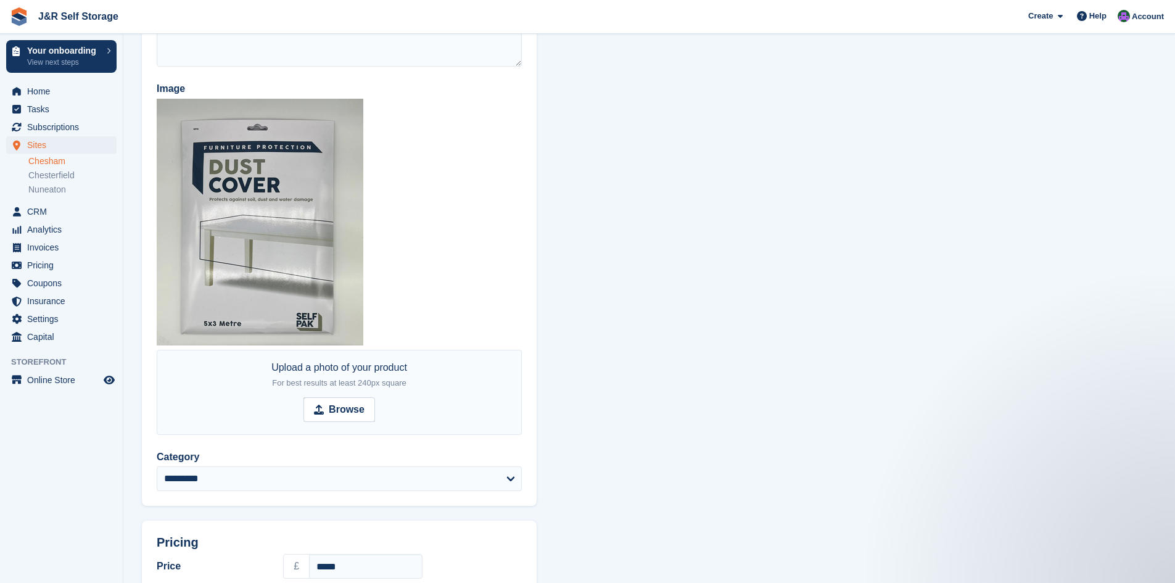
click at [305, 183] on img at bounding box center [260, 222] width 207 height 247
drag, startPoint x: 307, startPoint y: 199, endPoint x: 302, endPoint y: 189, distance: 11.3
click at [302, 189] on img at bounding box center [260, 222] width 207 height 247
click at [301, 188] on img at bounding box center [260, 222] width 207 height 247
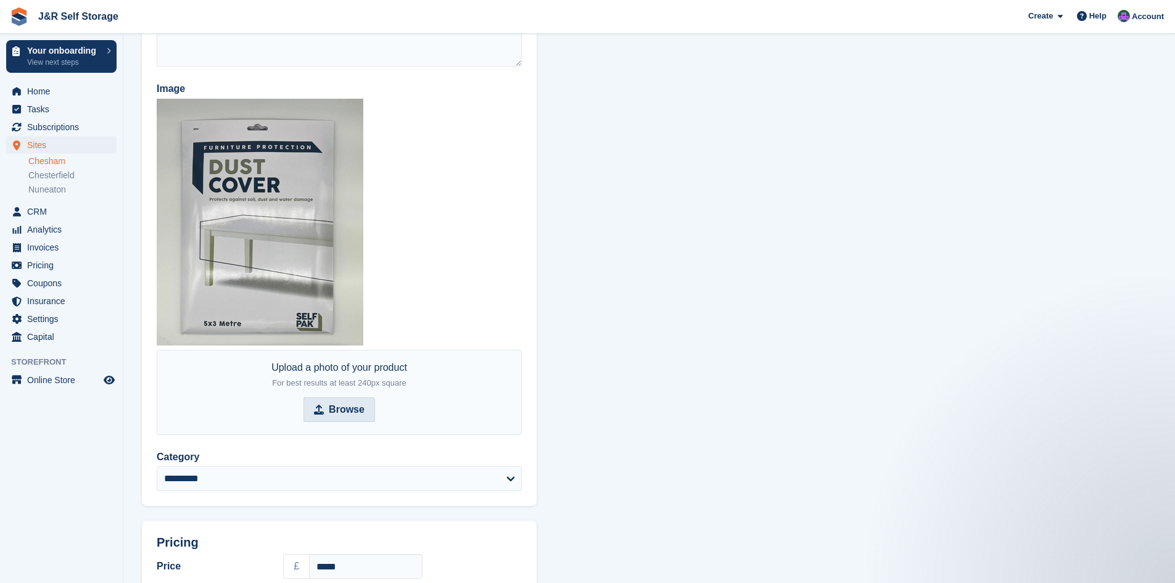
click at [354, 406] on strong "Browse" at bounding box center [347, 409] width 36 height 15
click at [354, 406] on input "Browse" at bounding box center [339, 409] width 72 height 25
click at [329, 409] on span "Browse" at bounding box center [339, 409] width 72 height 25
click at [329, 409] on input "Browse" at bounding box center [339, 409] width 72 height 25
type input "**********"
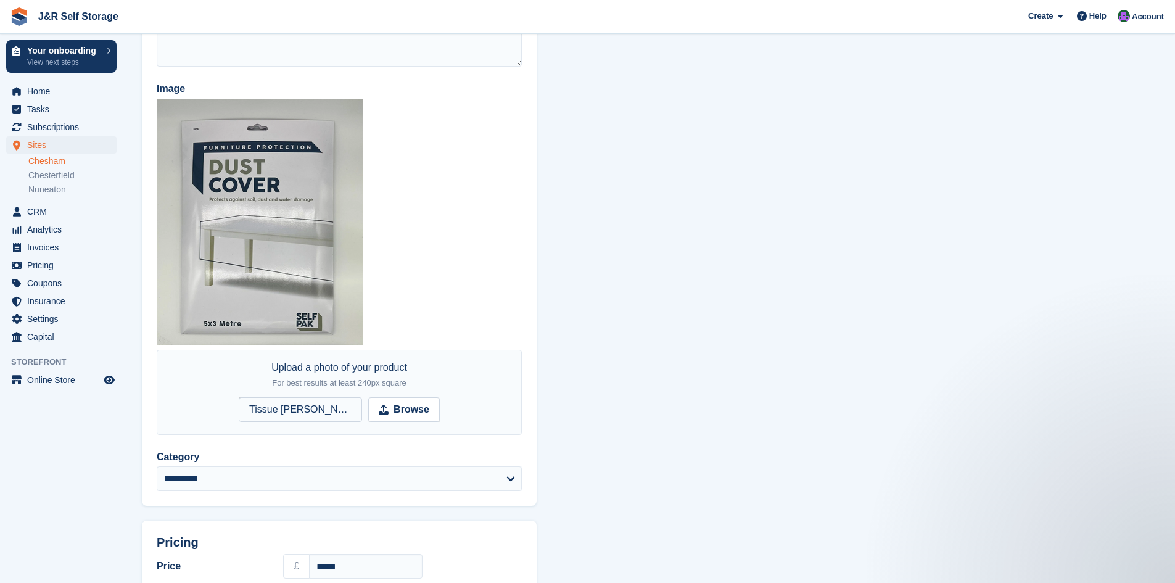
scroll to position [436, 0]
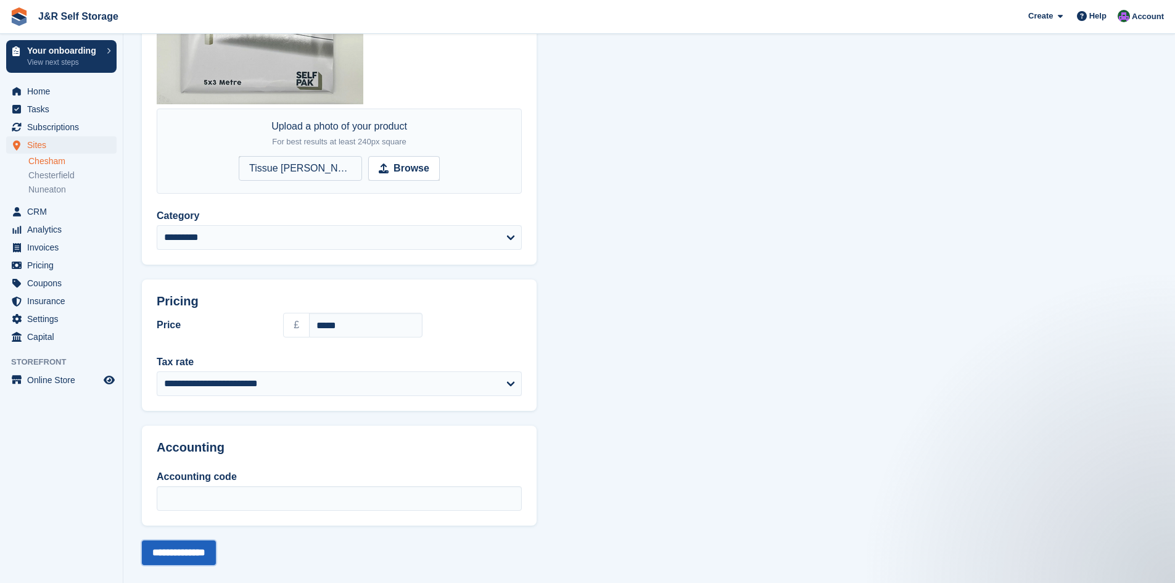
click at [190, 544] on input "**********" at bounding box center [179, 552] width 74 height 25
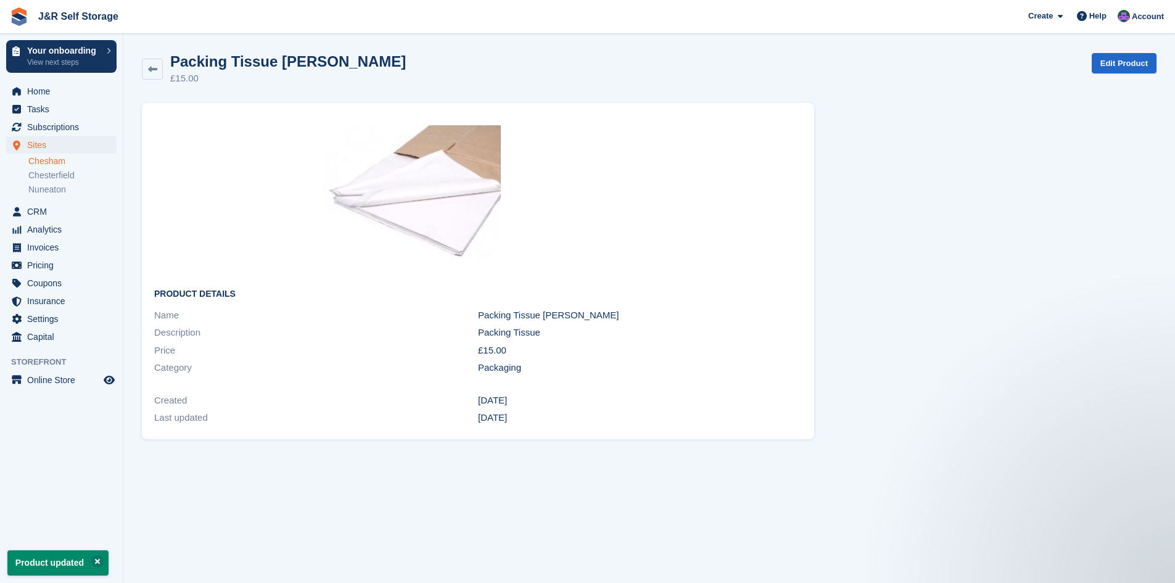
click at [426, 190] on img at bounding box center [410, 194] width 182 height 138
click at [152, 73] on icon at bounding box center [152, 69] width 9 height 9
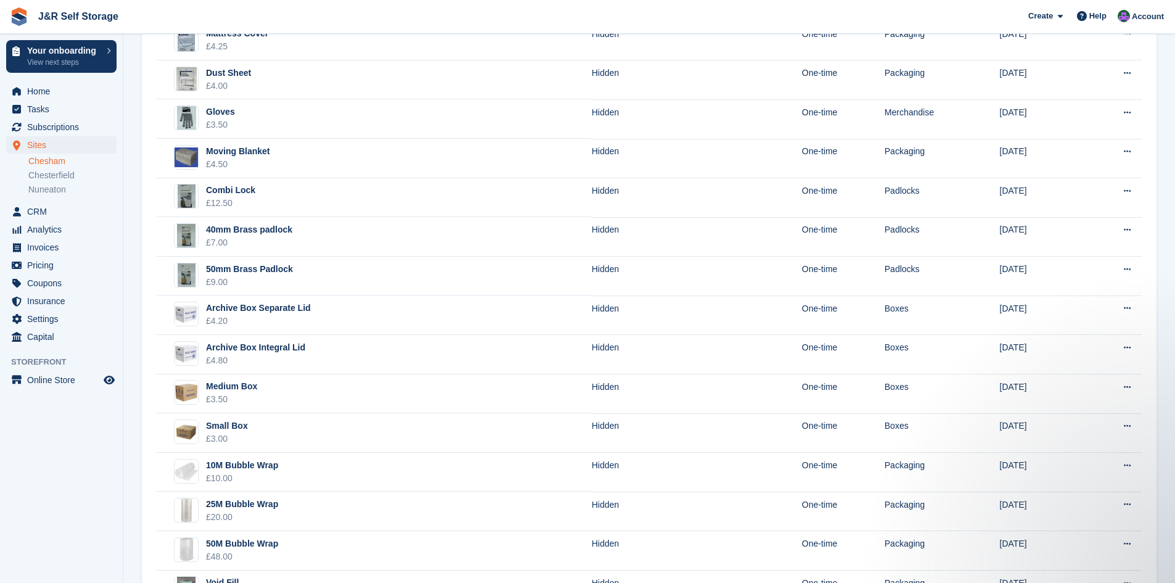
scroll to position [816, 0]
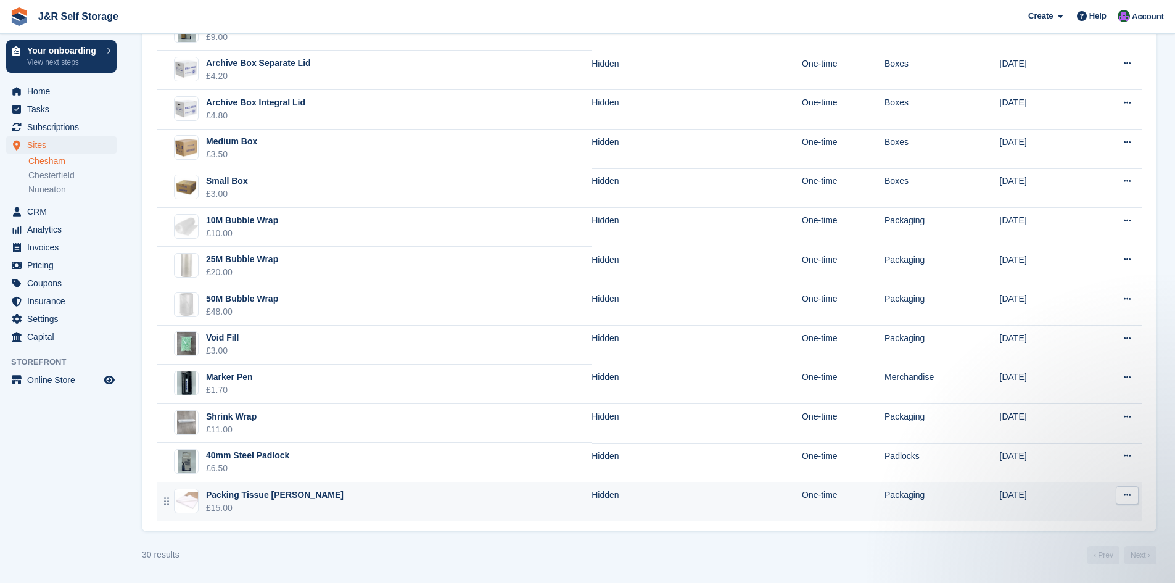
click at [272, 493] on div "Packing Tissue [PERSON_NAME]" at bounding box center [275, 494] width 138 height 13
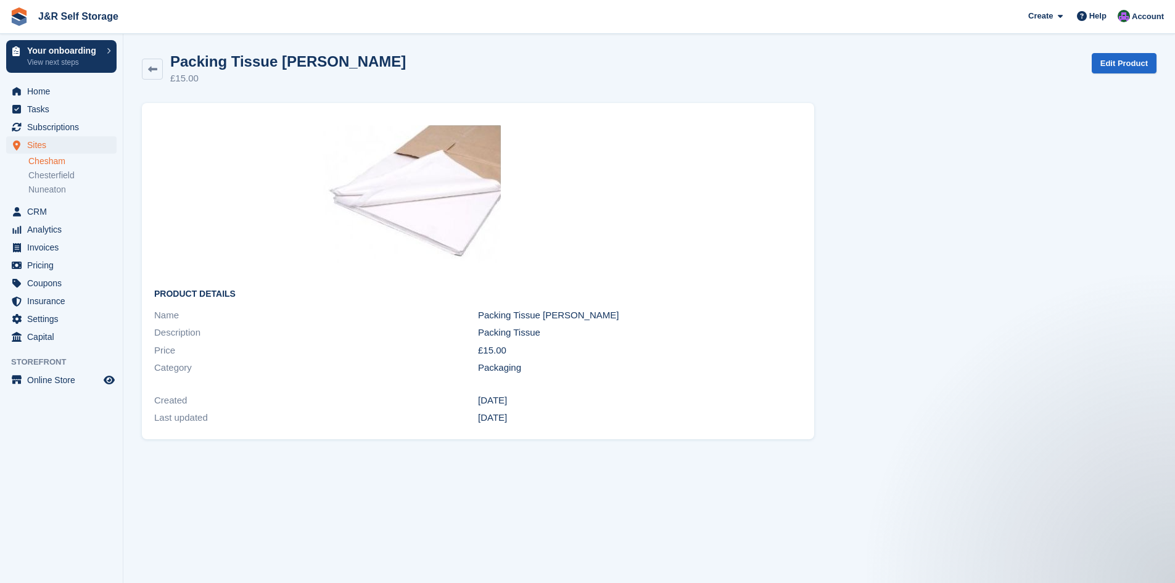
click at [449, 197] on img at bounding box center [410, 194] width 182 height 138
click at [151, 66] on icon at bounding box center [152, 69] width 9 height 9
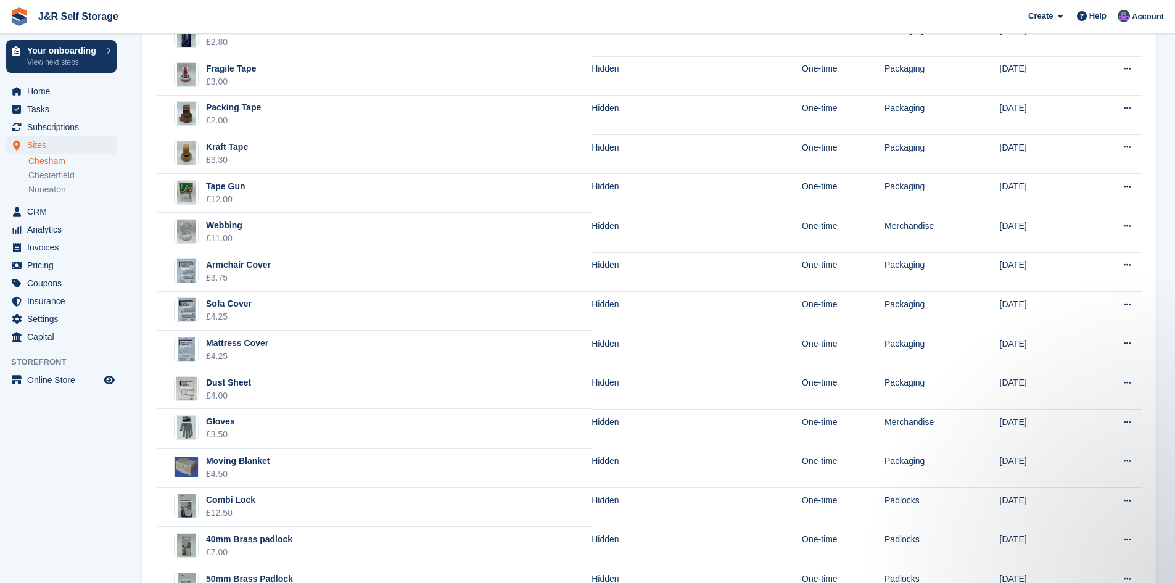
scroll to position [816, 0]
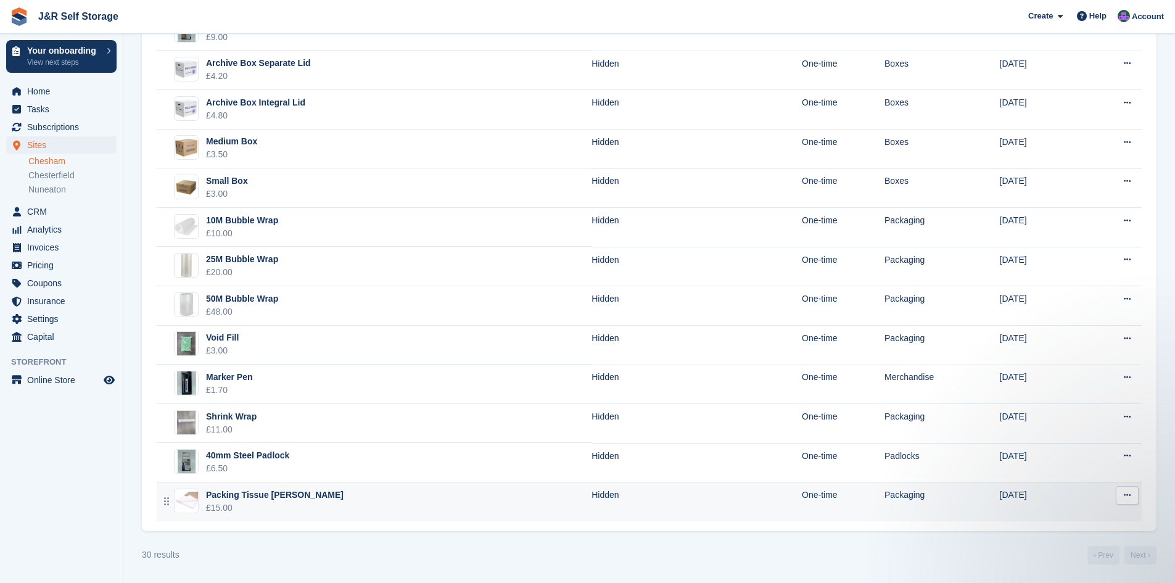
click at [262, 495] on div "Packing Tissue [PERSON_NAME]" at bounding box center [275, 494] width 138 height 13
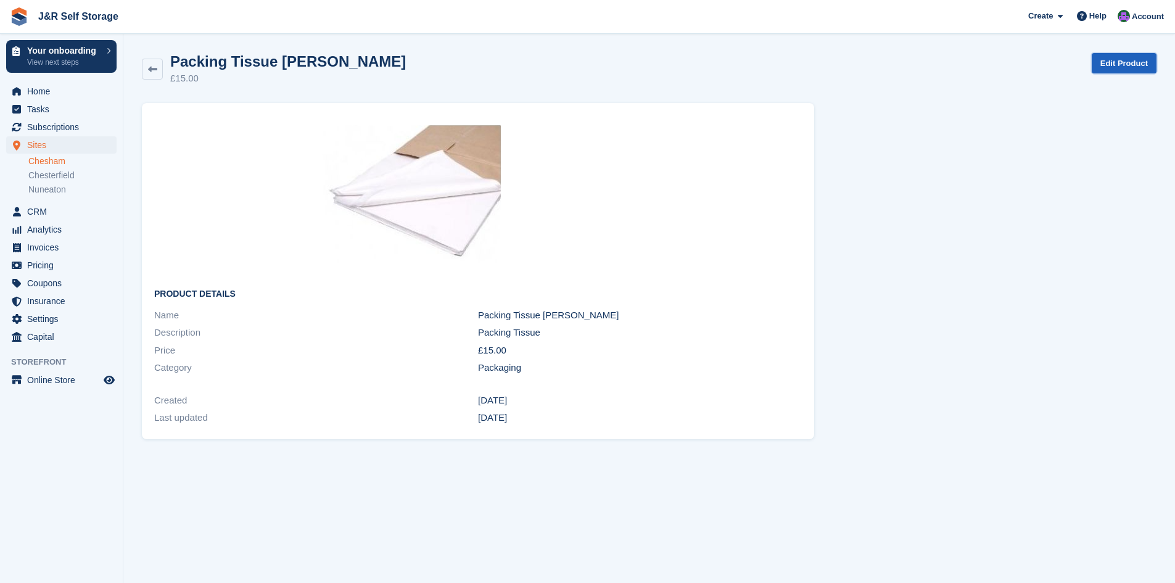
click at [1114, 59] on link "Edit Product" at bounding box center [1123, 63] width 65 height 20
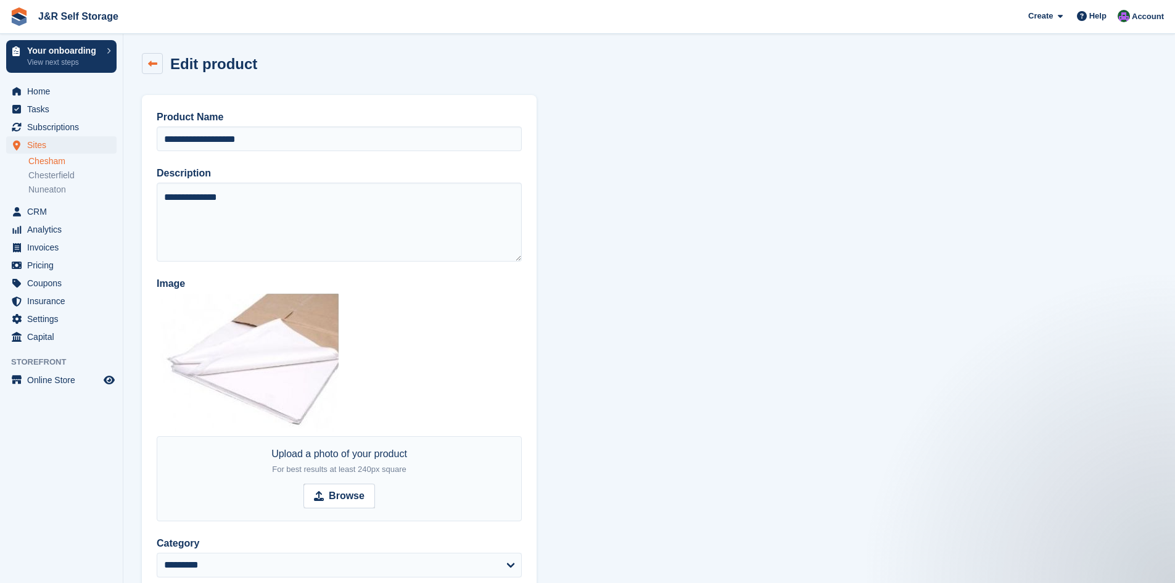
click at [155, 67] on icon at bounding box center [152, 63] width 9 height 9
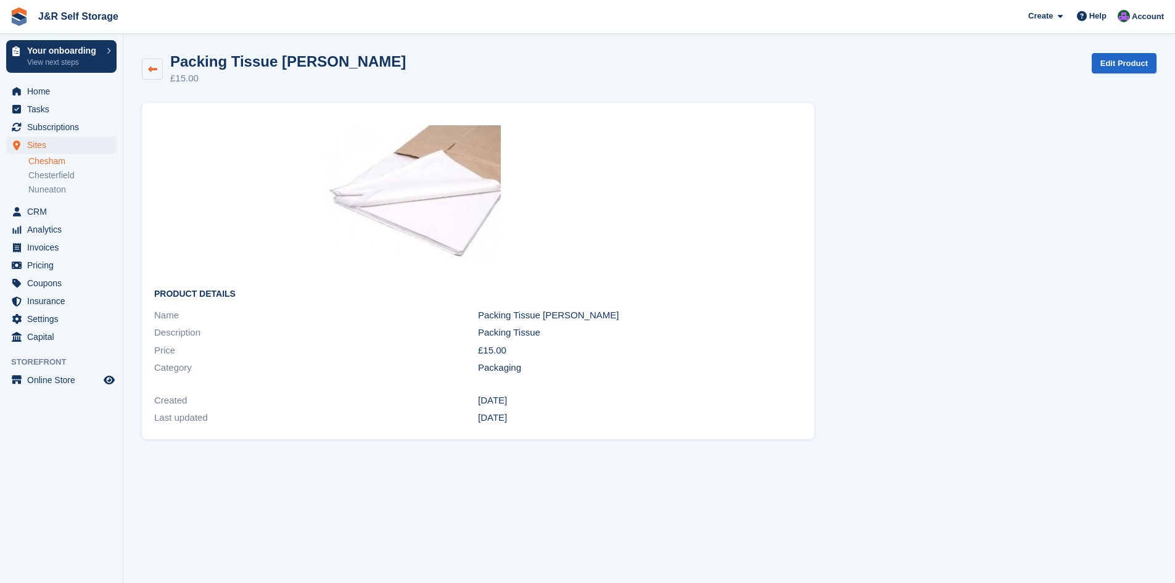
click at [157, 69] on link at bounding box center [152, 69] width 21 height 21
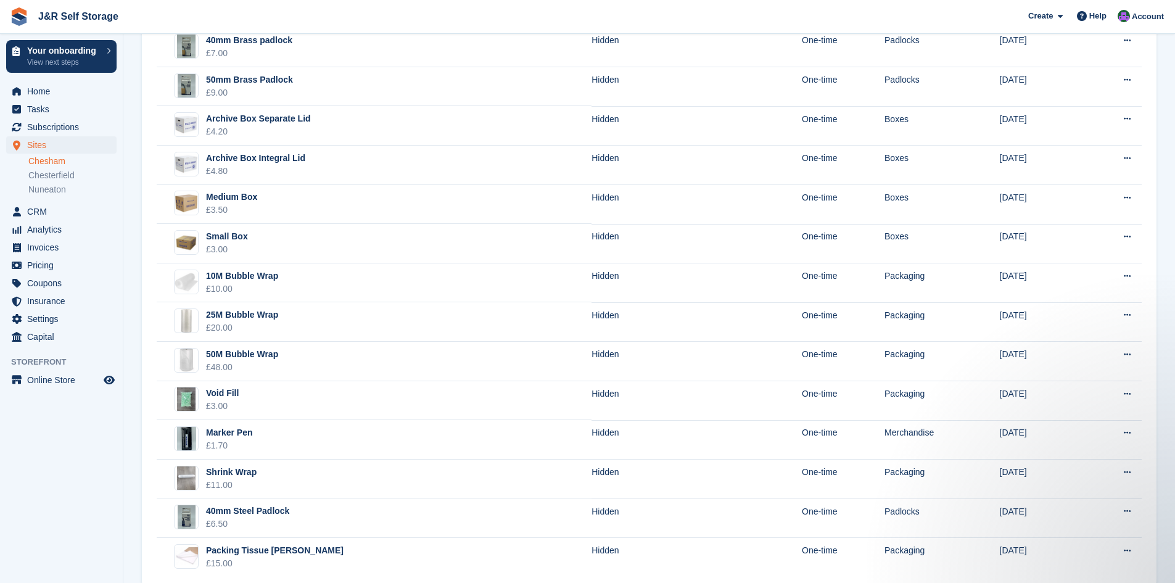
scroll to position [816, 0]
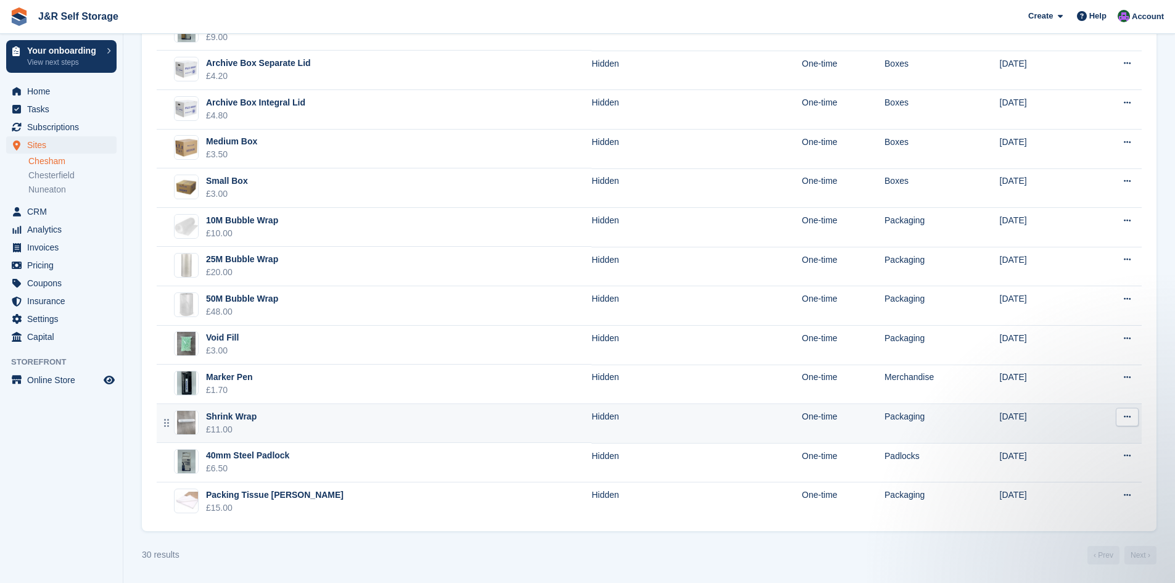
click at [218, 412] on div "Shrink Wrap" at bounding box center [231, 416] width 51 height 13
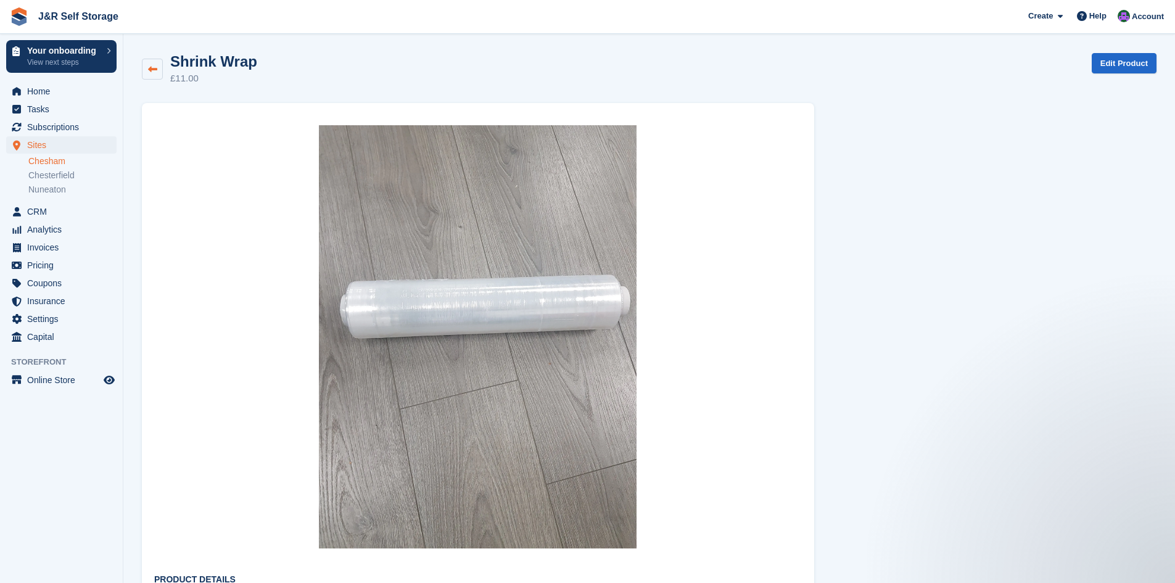
click at [155, 70] on icon at bounding box center [152, 69] width 9 height 9
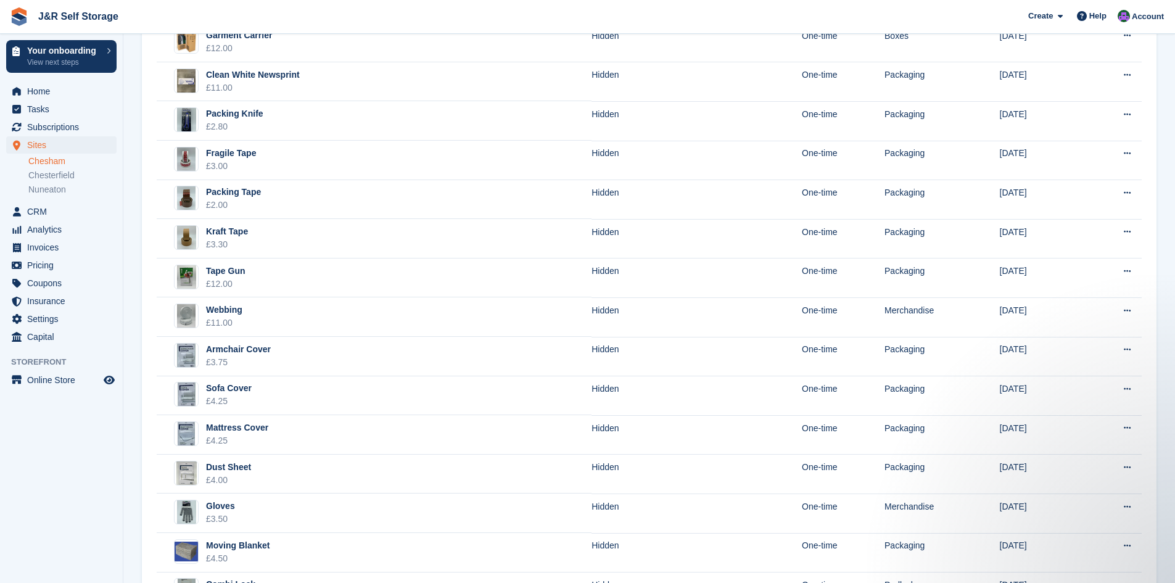
scroll to position [174, 0]
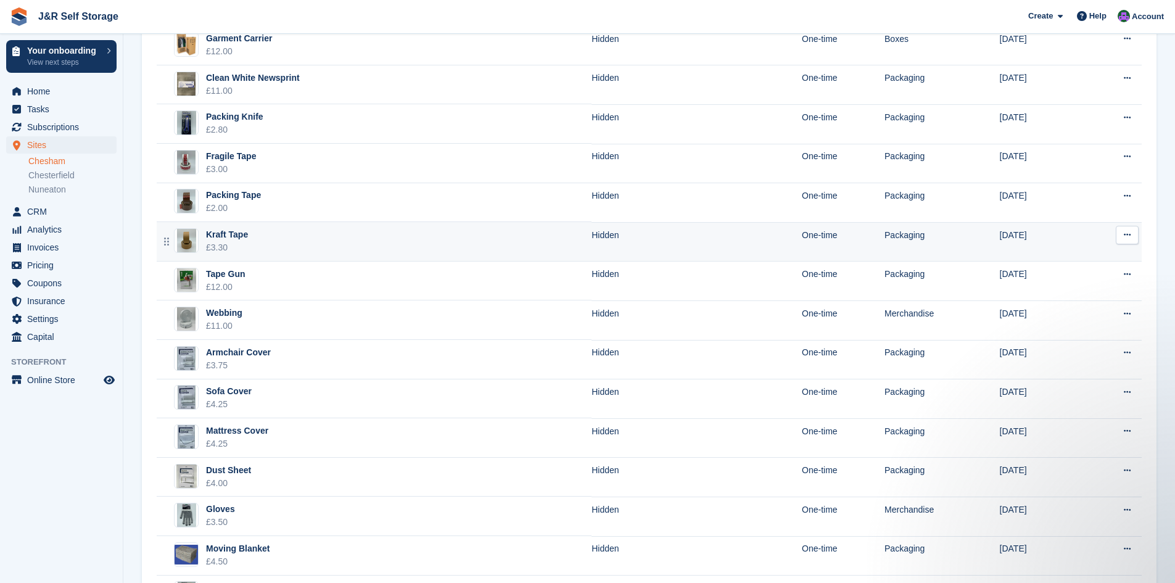
click at [236, 232] on div "Kraft Tape" at bounding box center [227, 234] width 42 height 13
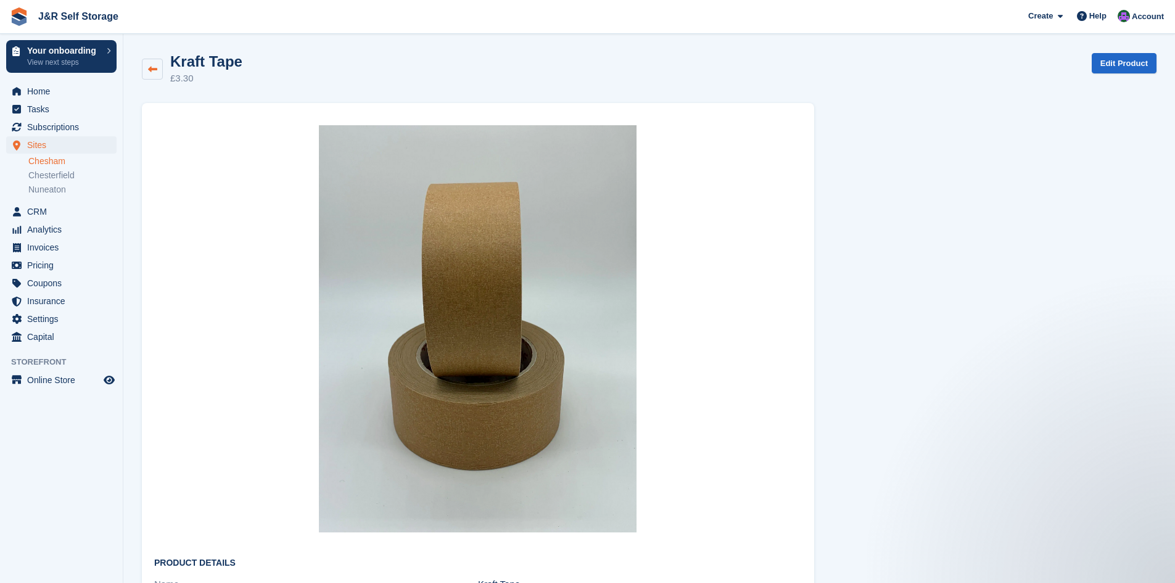
click at [154, 68] on icon at bounding box center [152, 69] width 9 height 9
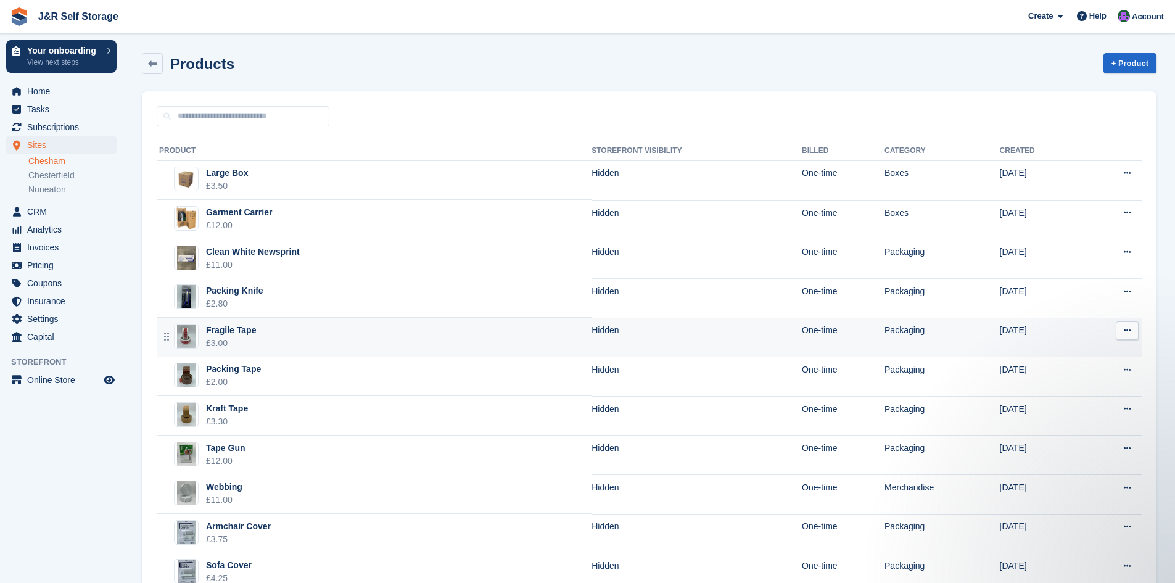
click at [222, 337] on div "£3.00" at bounding box center [231, 343] width 50 height 13
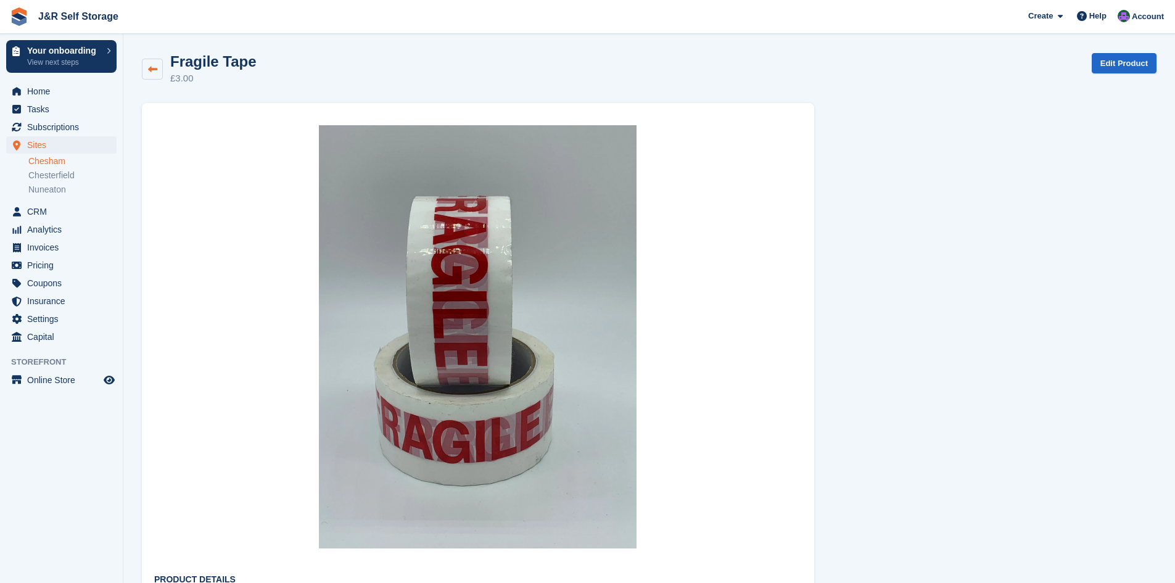
click at [153, 71] on icon at bounding box center [152, 69] width 9 height 9
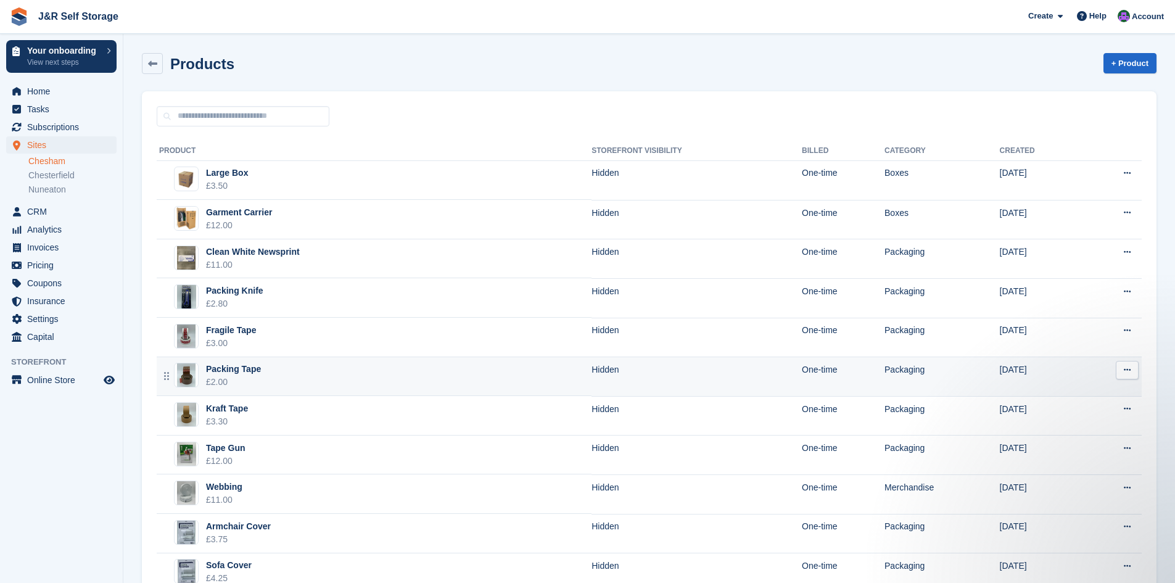
click at [236, 372] on div "Packing Tape" at bounding box center [233, 369] width 55 height 13
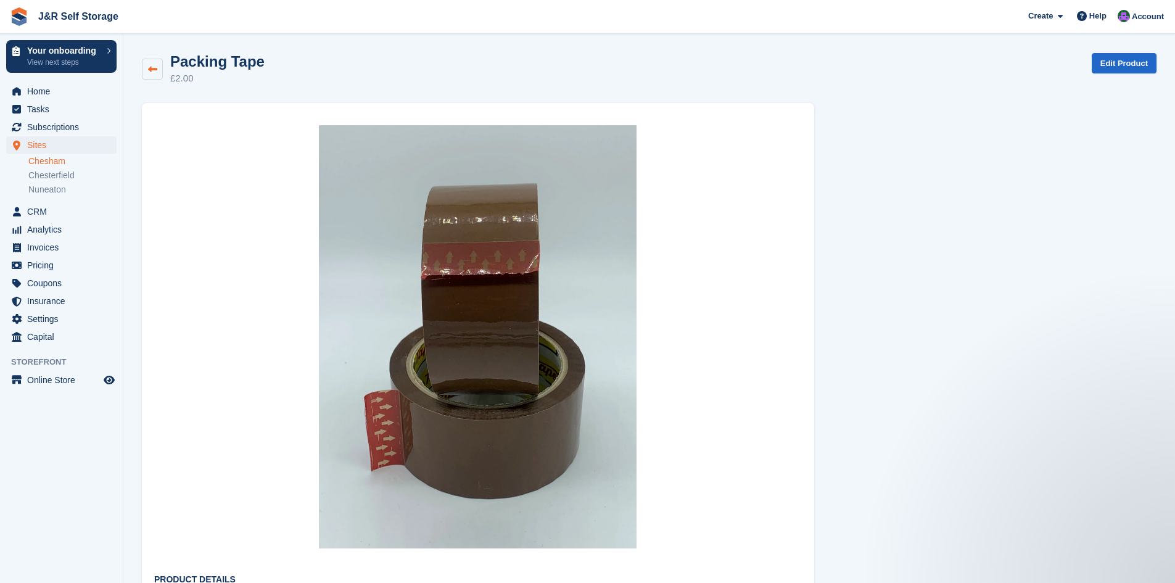
click at [149, 69] on icon at bounding box center [152, 69] width 9 height 9
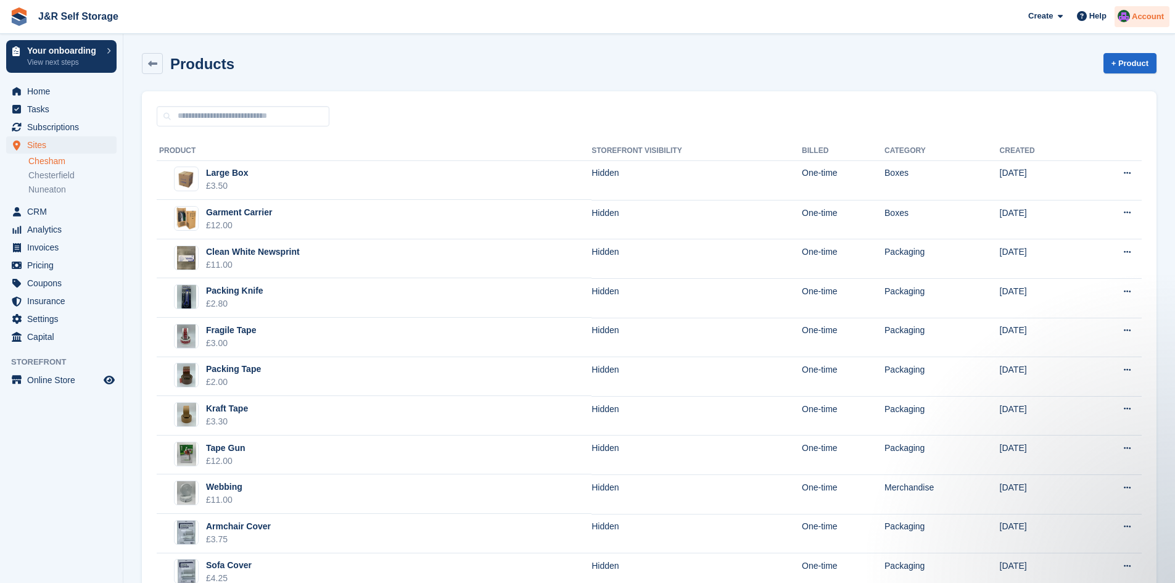
click at [1143, 23] on div "Account" at bounding box center [1141, 17] width 55 height 22
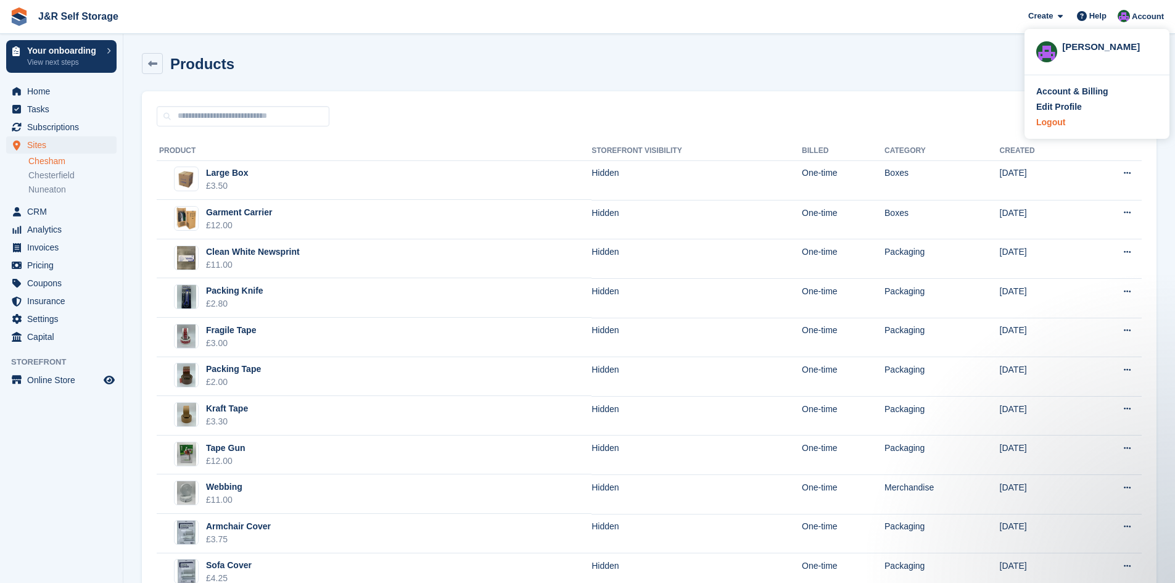
click at [1056, 126] on div "Logout" at bounding box center [1050, 122] width 29 height 13
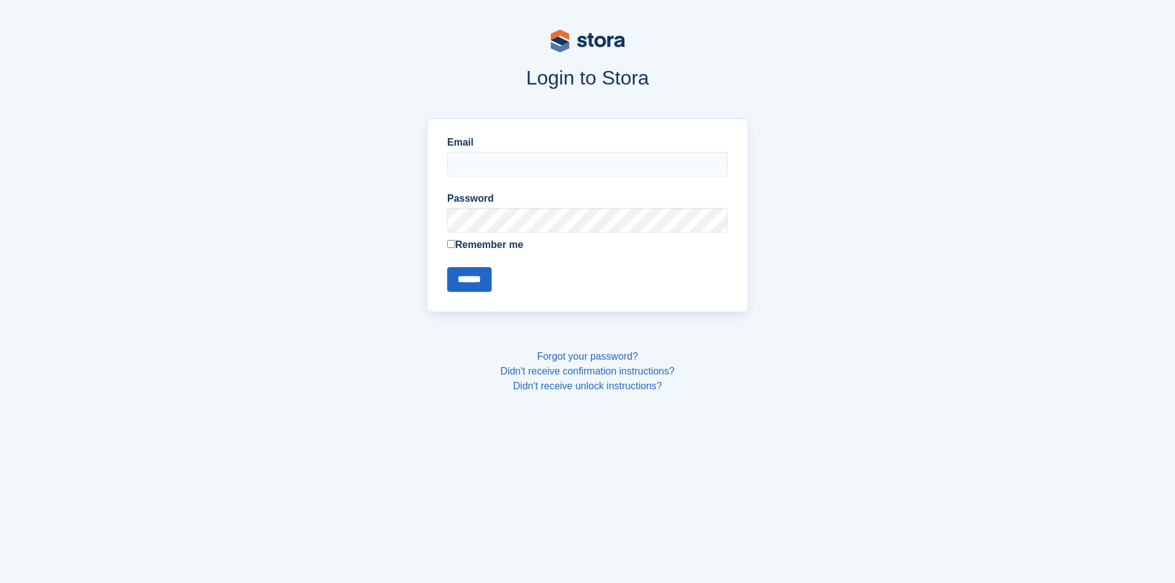
type input "**********"
